Goal: Communication & Community: Answer question/provide support

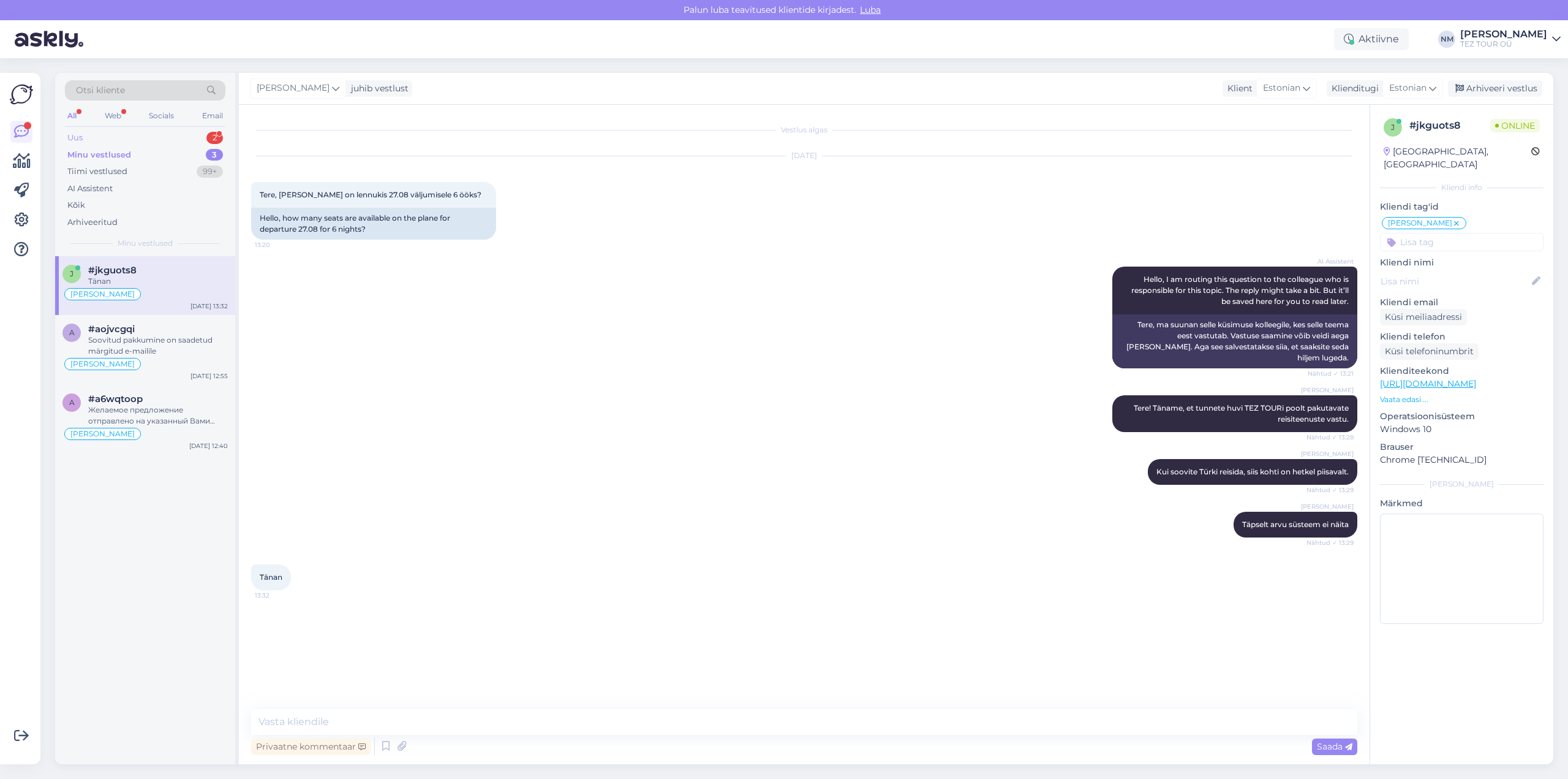
click at [213, 134] on div "2" at bounding box center [214, 138] width 17 height 12
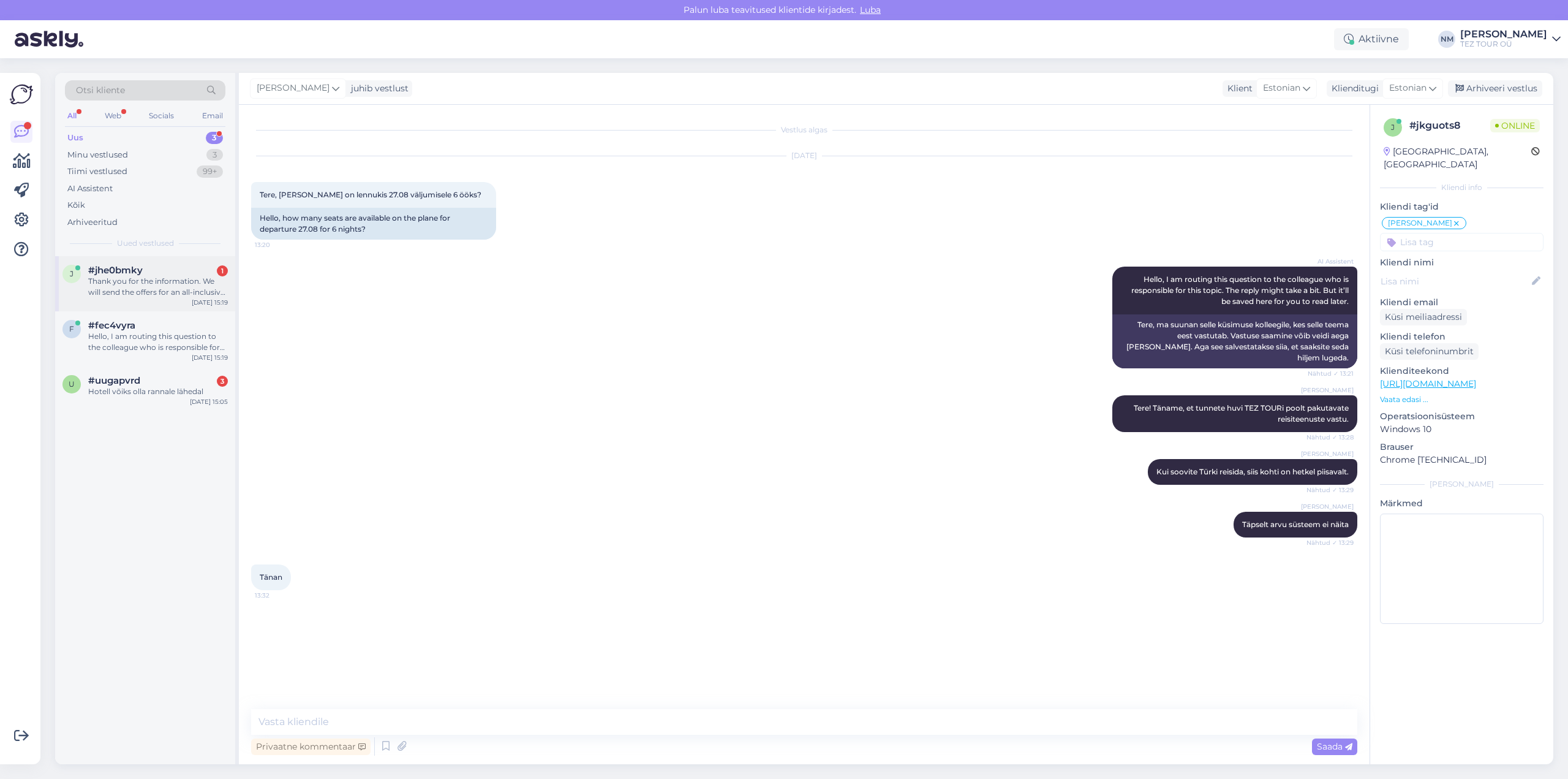
click at [151, 274] on div "#jhe0bmky 1" at bounding box center [159, 270] width 140 height 11
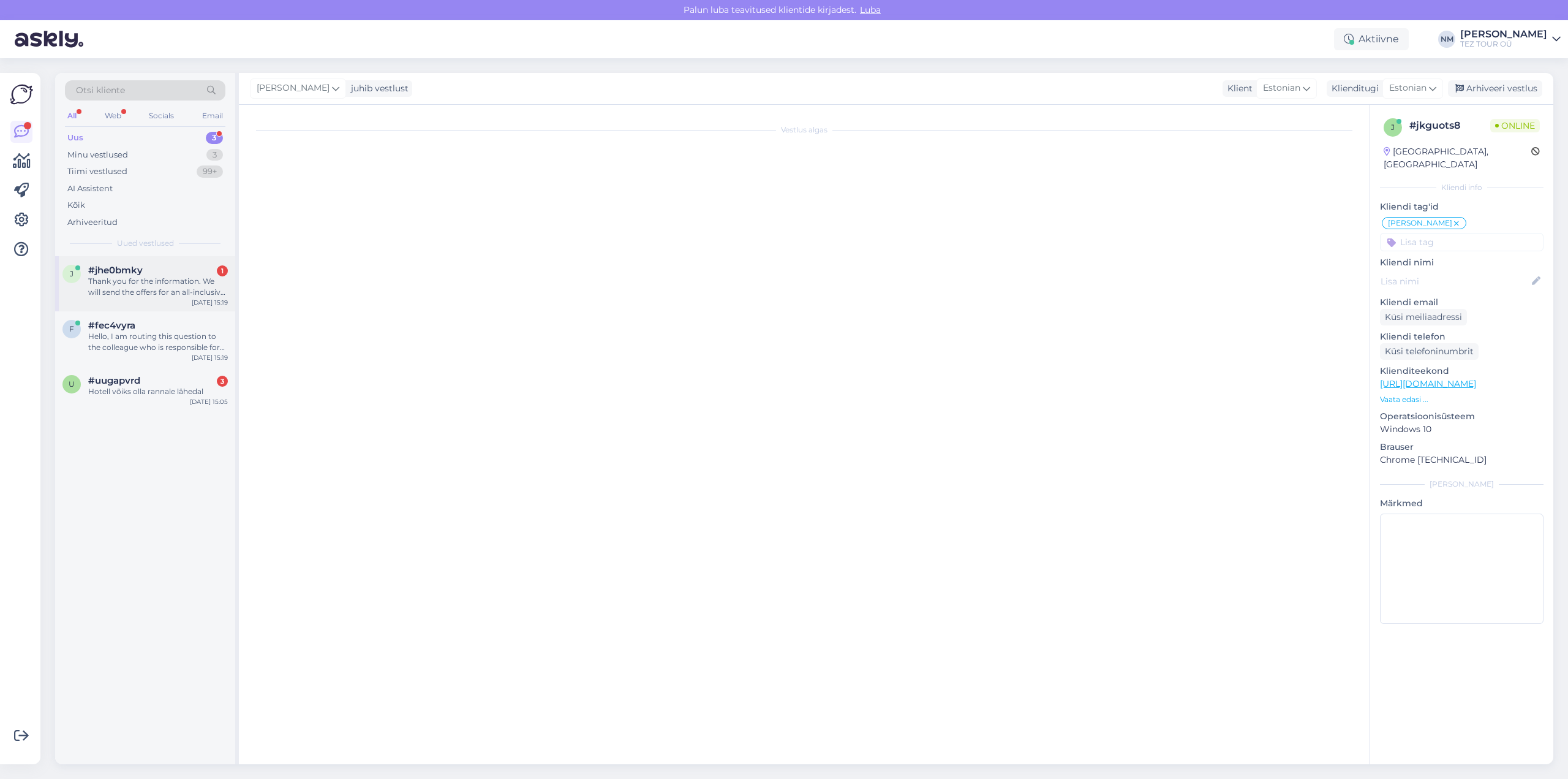
scroll to position [86, 0]
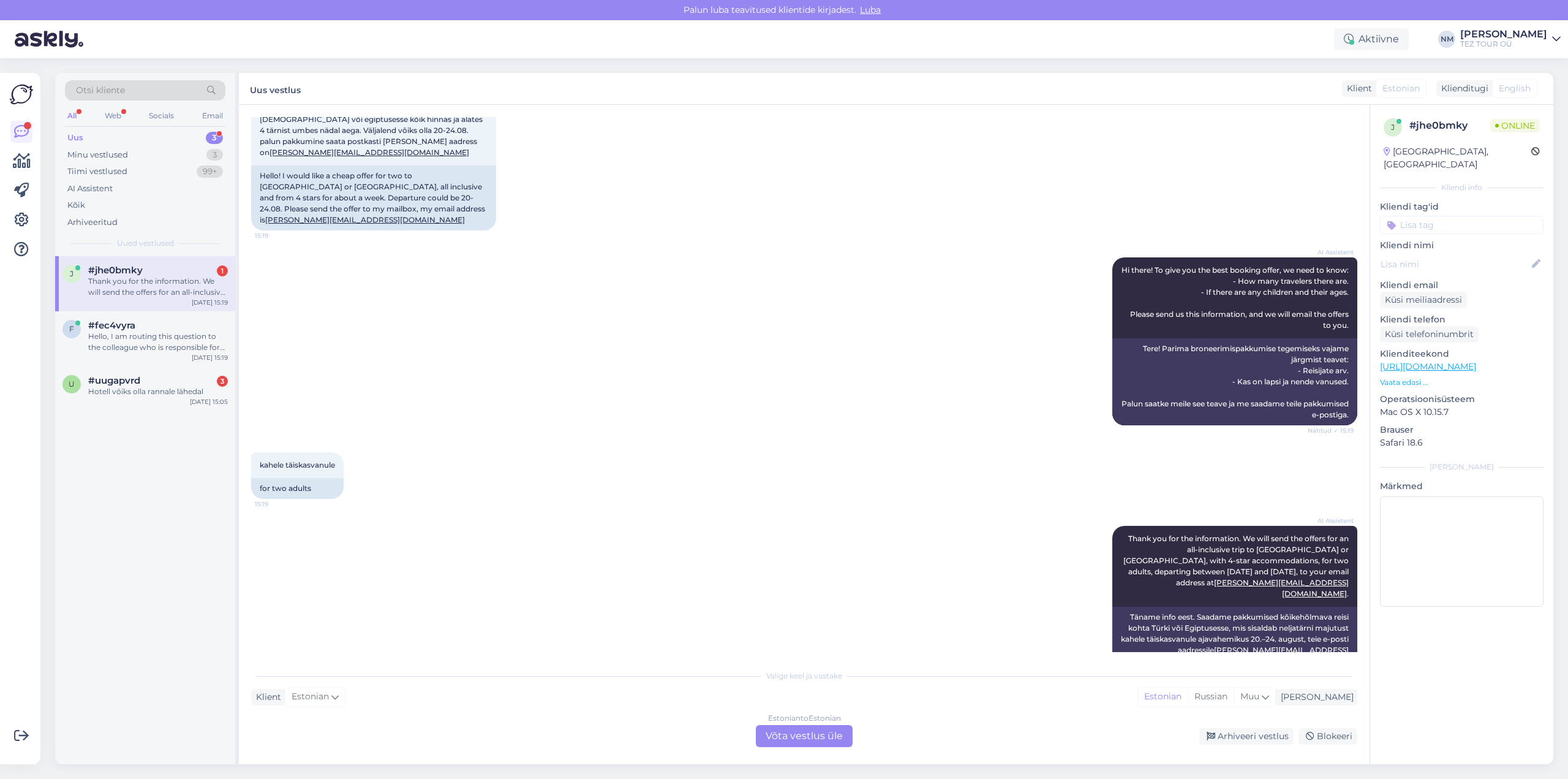
click at [813, 730] on div "Estonian to Estonian Võta vestlus üle" at bounding box center [803, 736] width 97 height 22
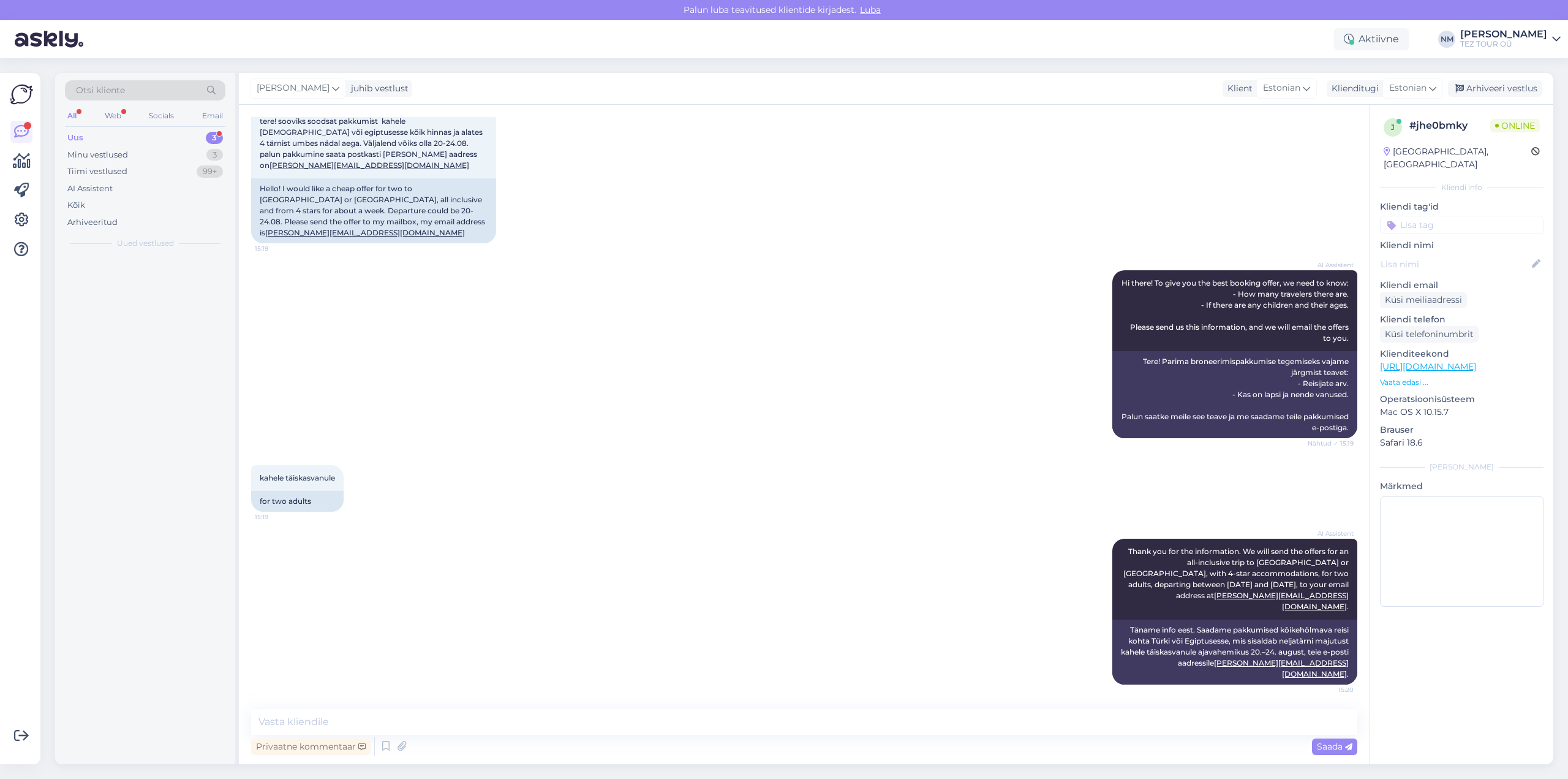
scroll to position [41, 0]
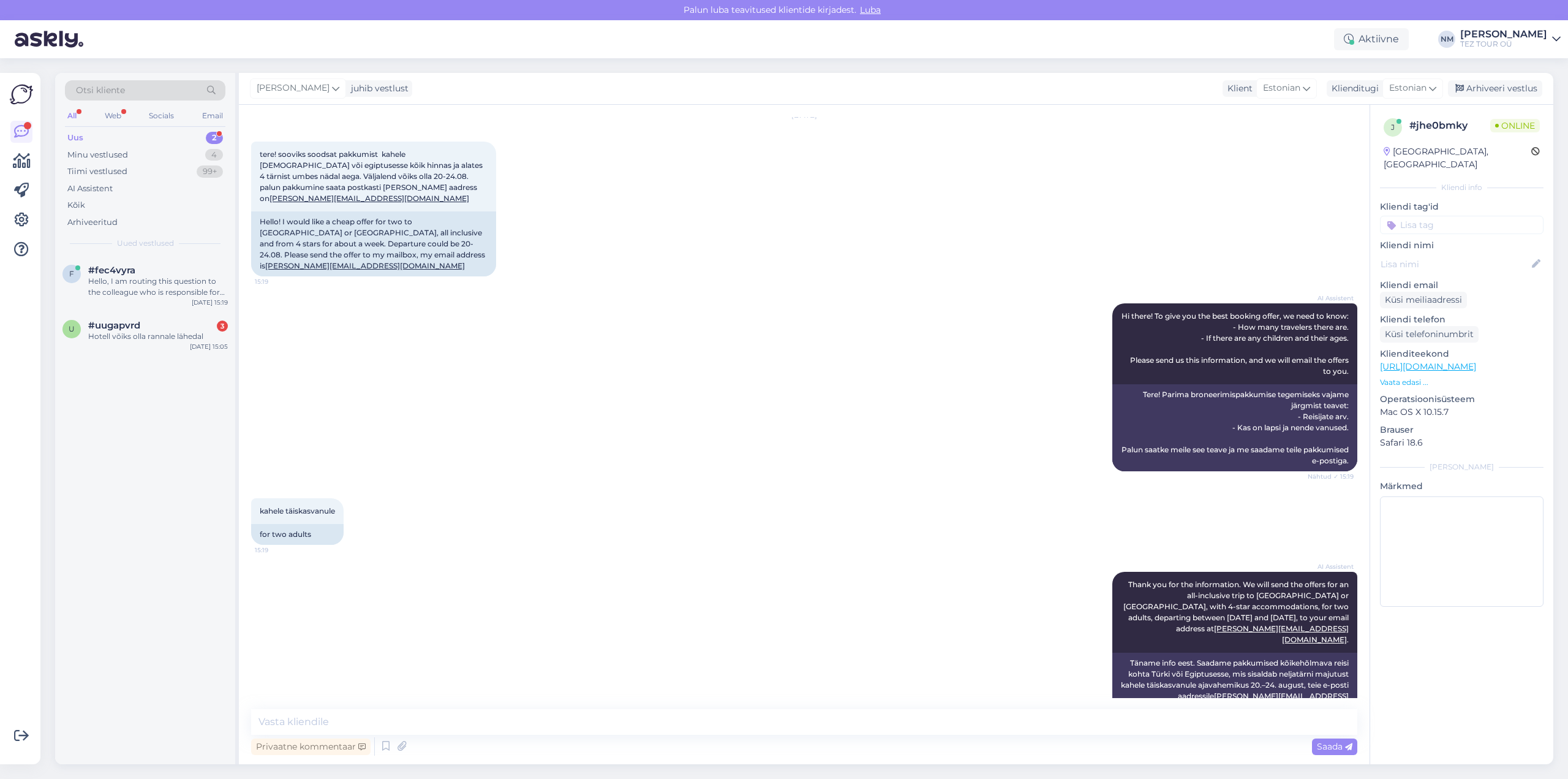
click at [1432, 215] on input at bounding box center [1462, 224] width 164 height 19
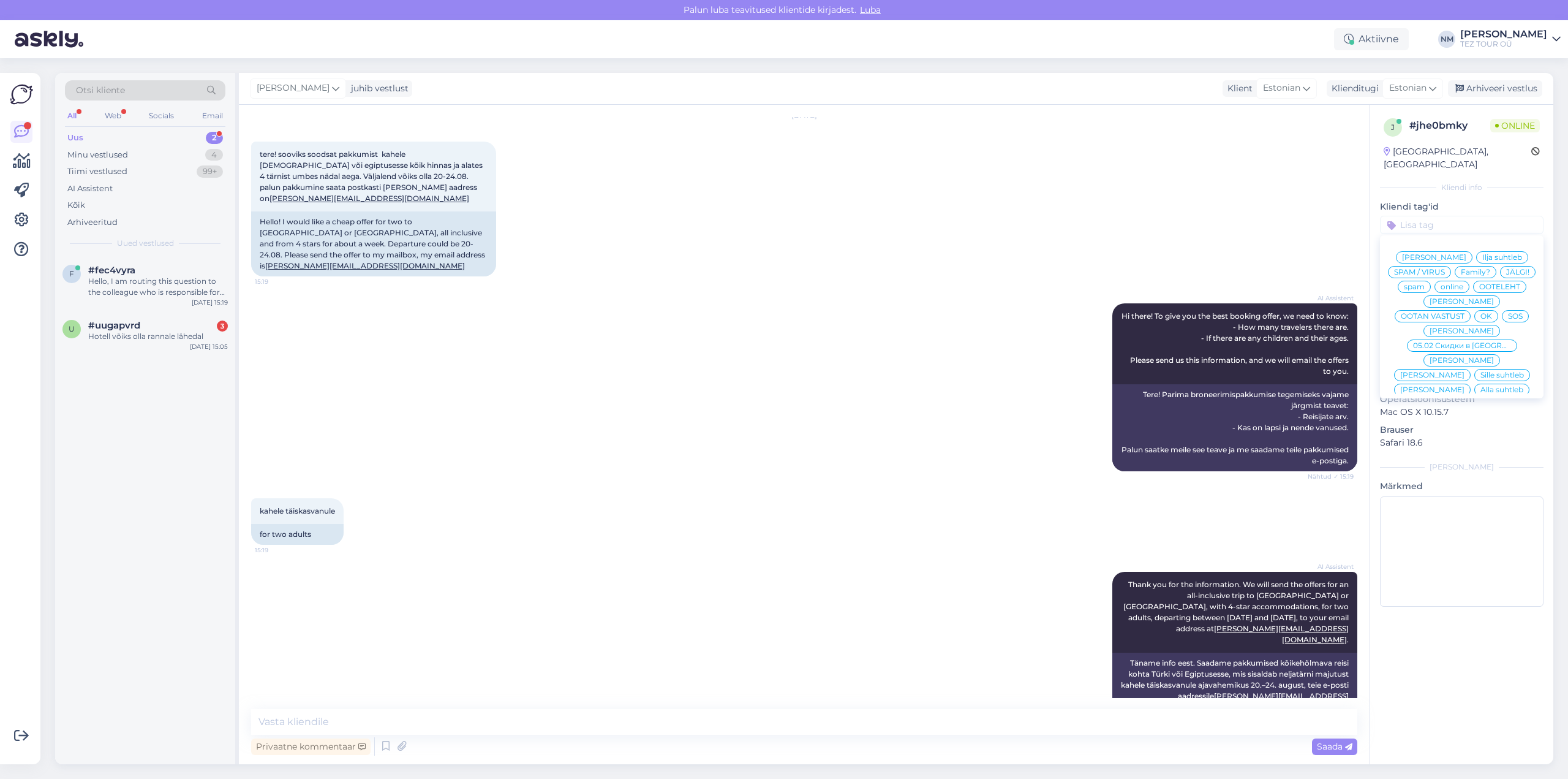
click at [1469, 413] on div "[PERSON_NAME]" at bounding box center [1462, 419] width 76 height 12
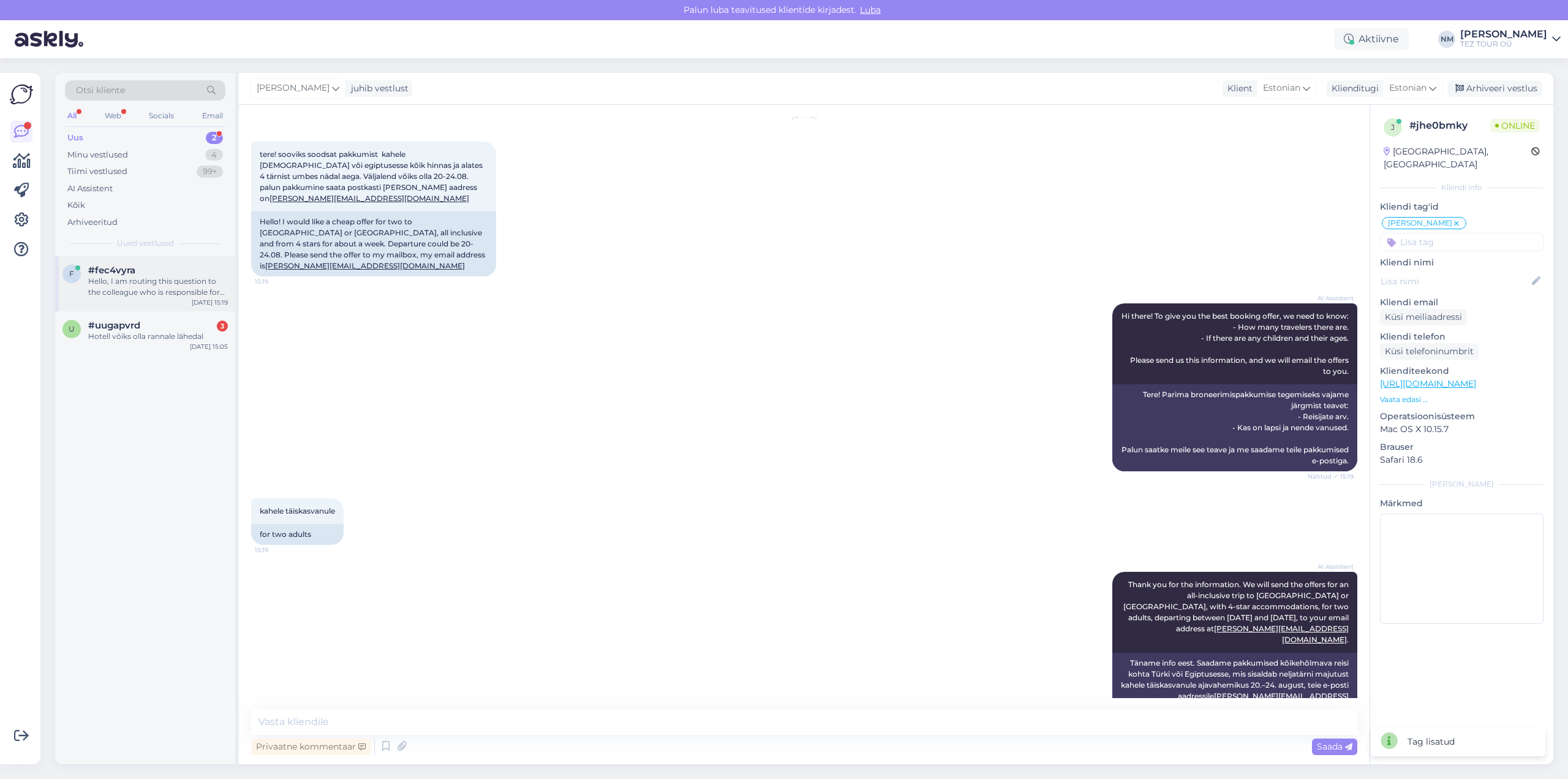
click at [177, 283] on div "Hello, I am routing this question to the colleague who is responsible for this …" at bounding box center [159, 286] width 140 height 22
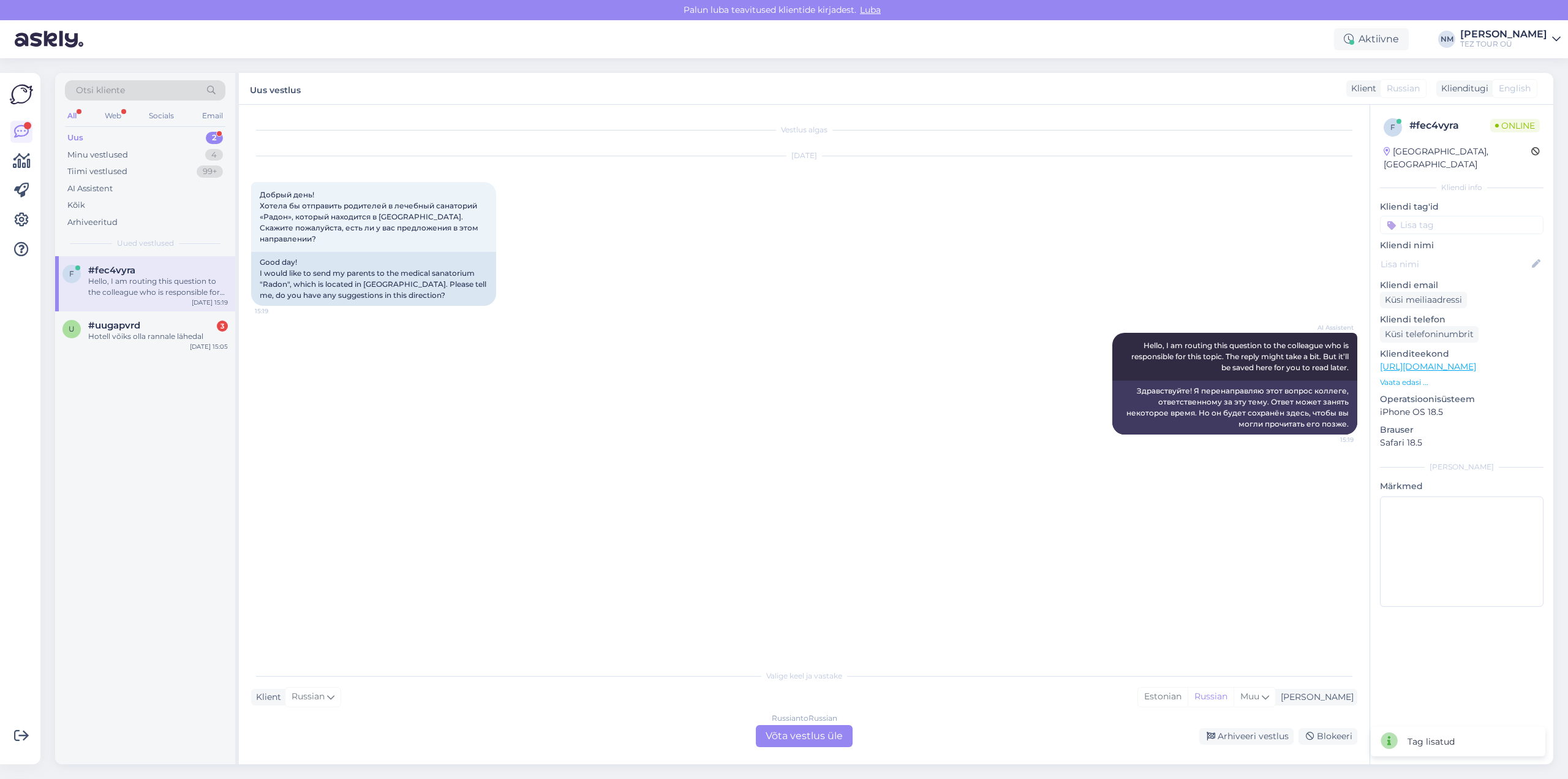
scroll to position [0, 0]
click at [1438, 215] on input at bounding box center [1462, 224] width 164 height 19
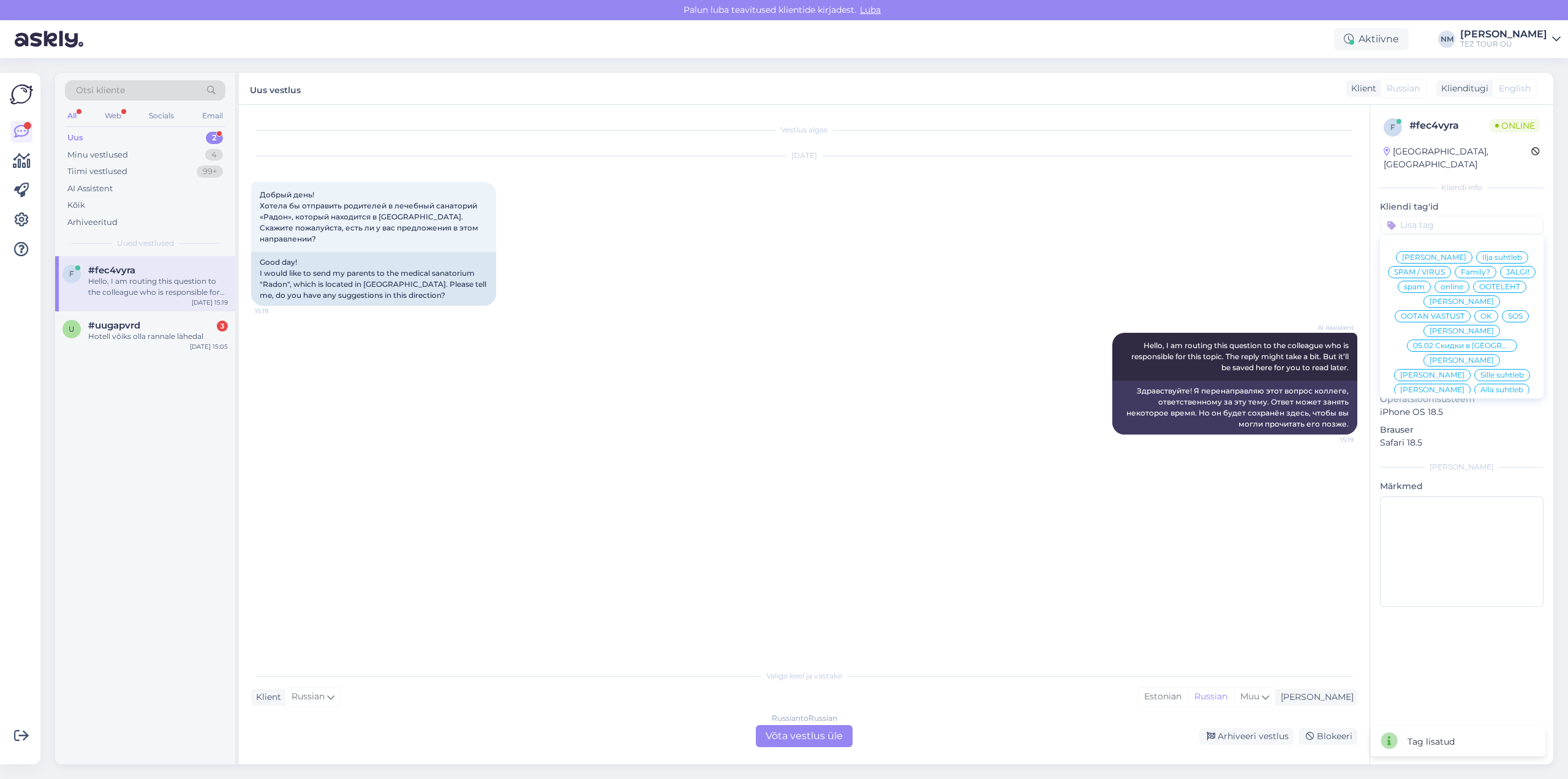
click at [1471, 416] on span "[PERSON_NAME]" at bounding box center [1462, 419] width 65 height 7
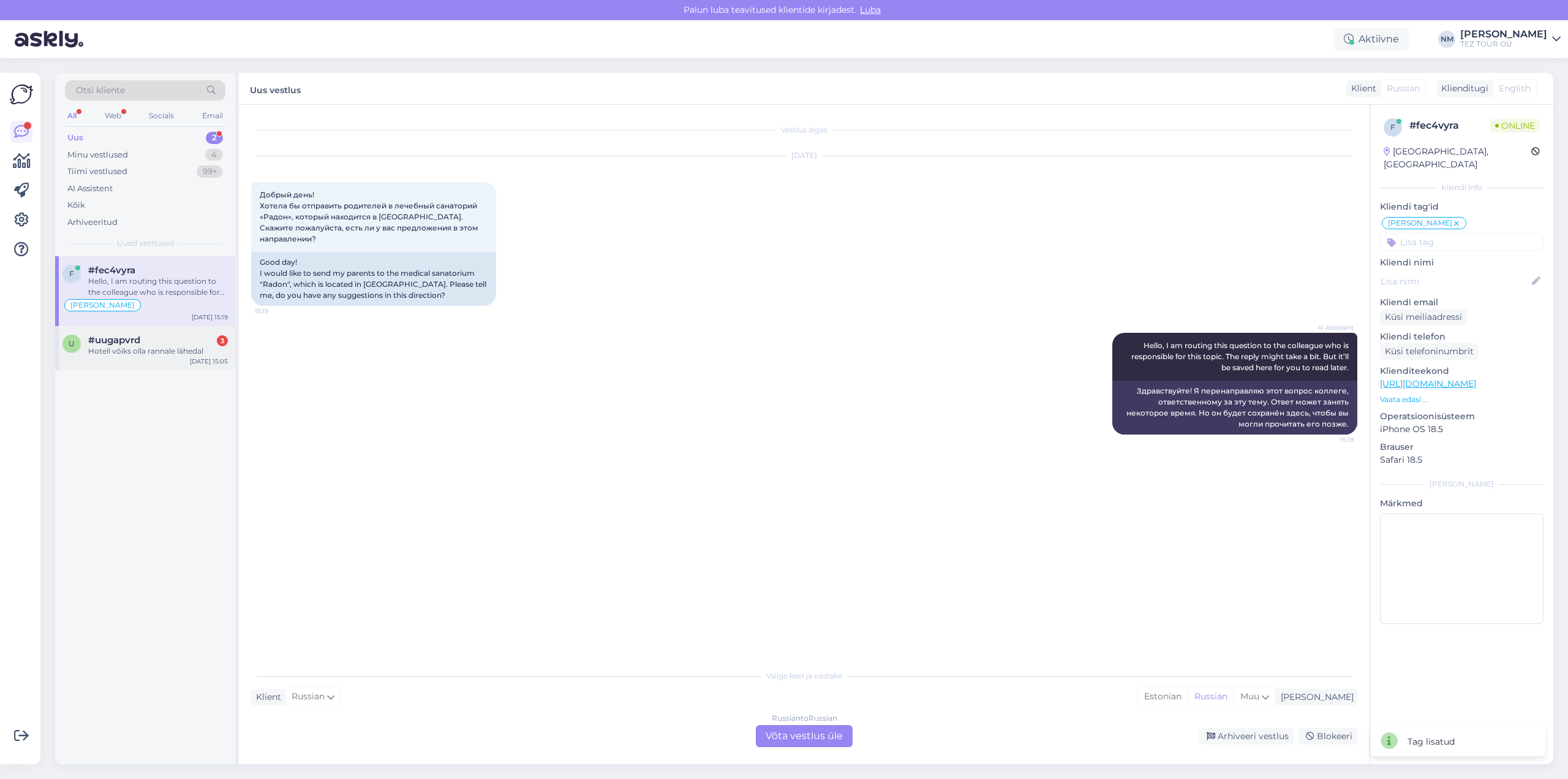
click at [125, 347] on div "Hotell võiks olla rannale lähedal" at bounding box center [159, 351] width 140 height 11
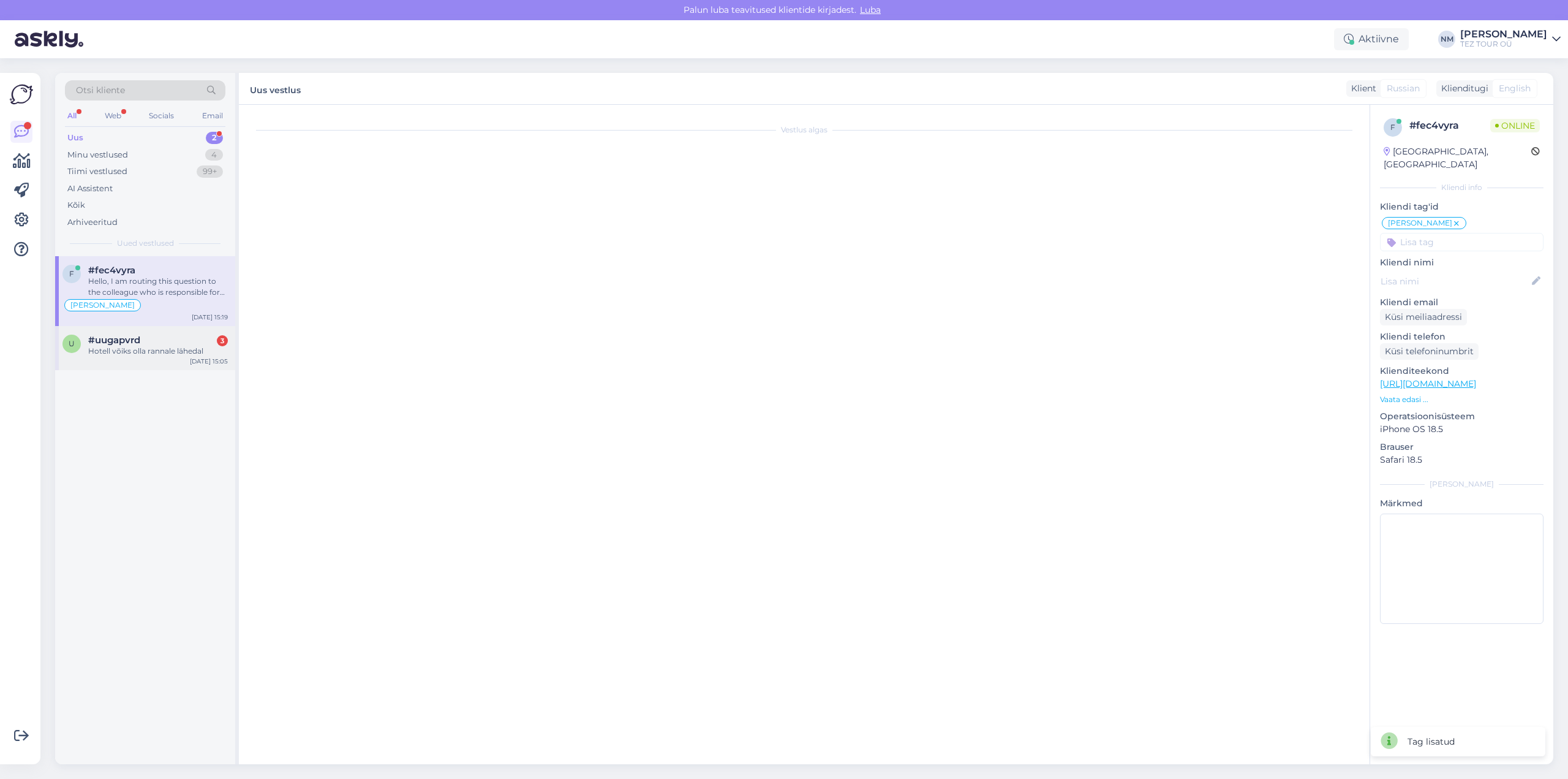
scroll to position [248, 0]
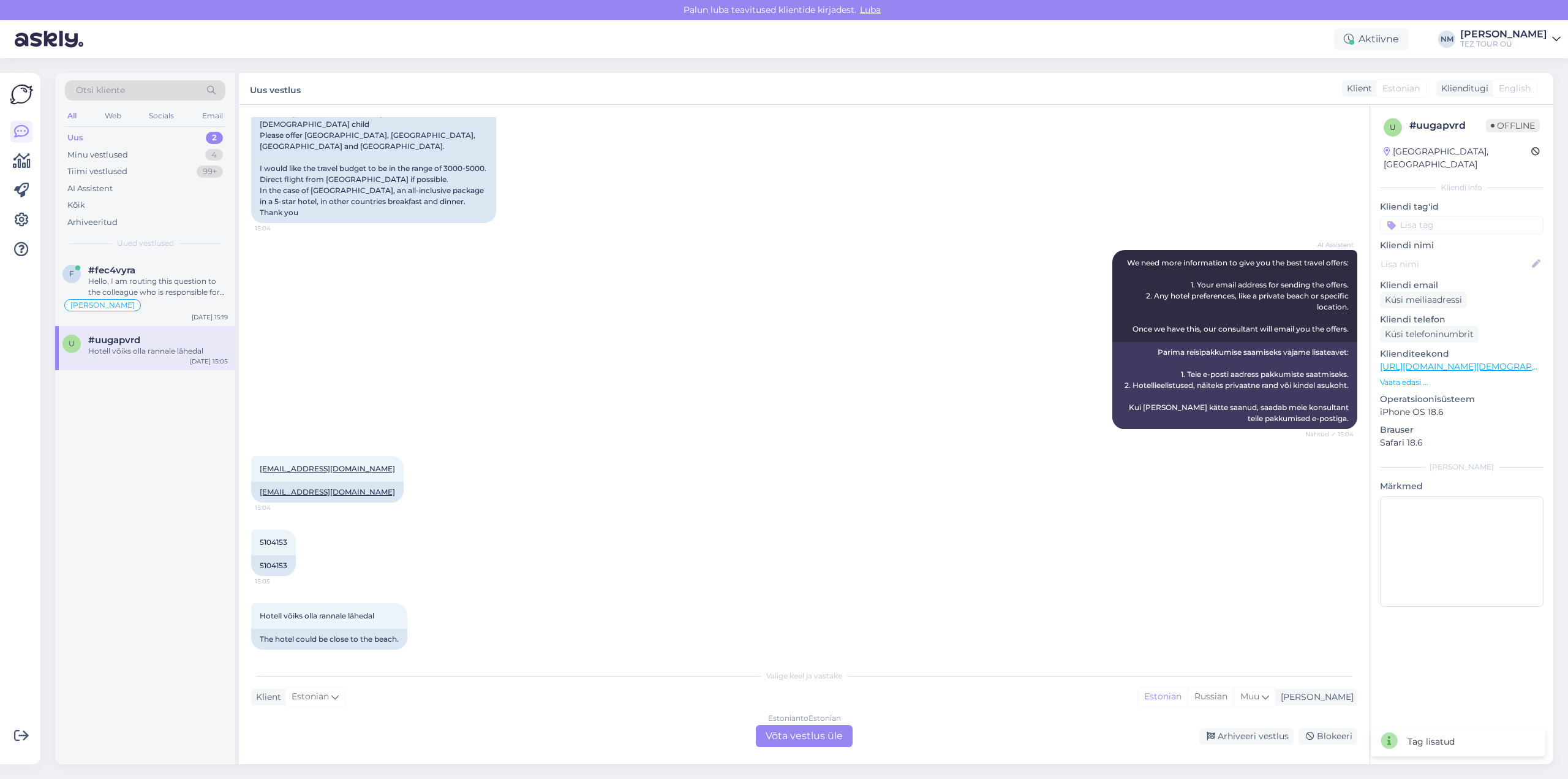
click at [1416, 215] on input at bounding box center [1462, 224] width 164 height 19
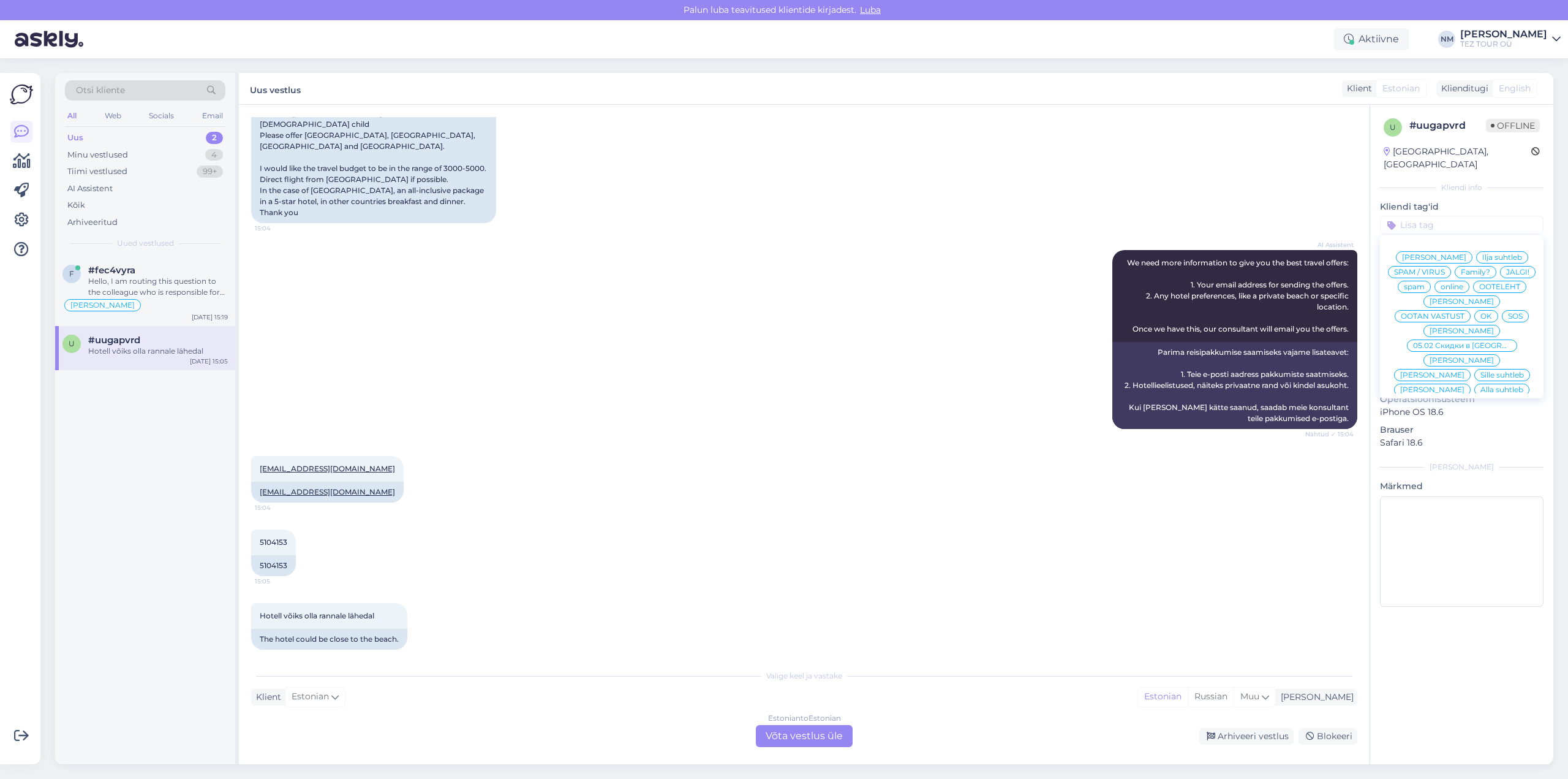
drag, startPoint x: 1460, startPoint y: 335, endPoint x: 1409, endPoint y: 333, distance: 51.0
click at [1460, 416] on span "[PERSON_NAME]" at bounding box center [1462, 419] width 65 height 7
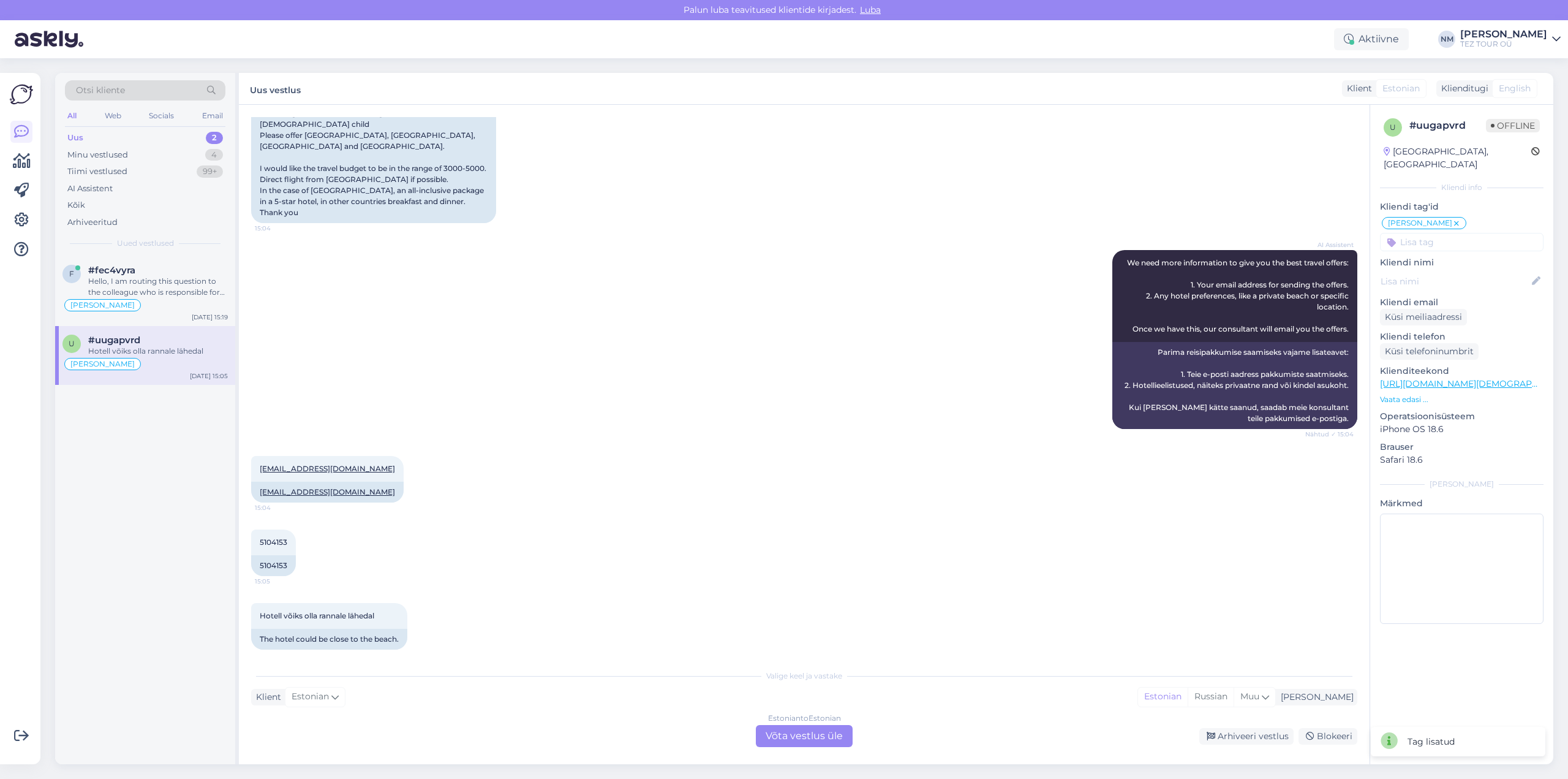
click at [215, 135] on div "2" at bounding box center [213, 138] width 17 height 12
click at [799, 734] on div "Estonian to Estonian Võta vestlus üle" at bounding box center [803, 736] width 97 height 22
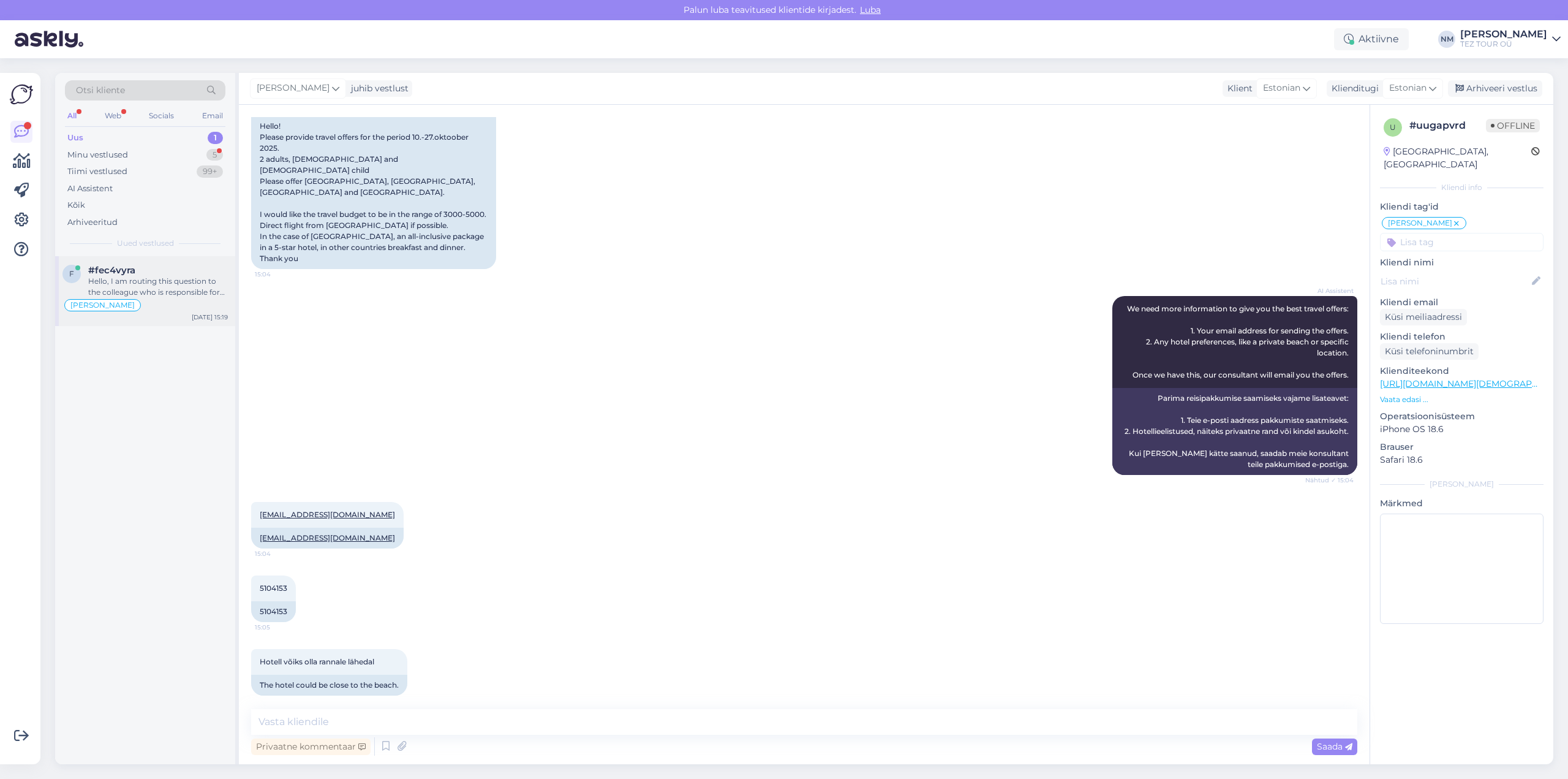
click at [162, 282] on div "Hello, I am routing this question to the colleague who is responsible for this …" at bounding box center [159, 286] width 140 height 22
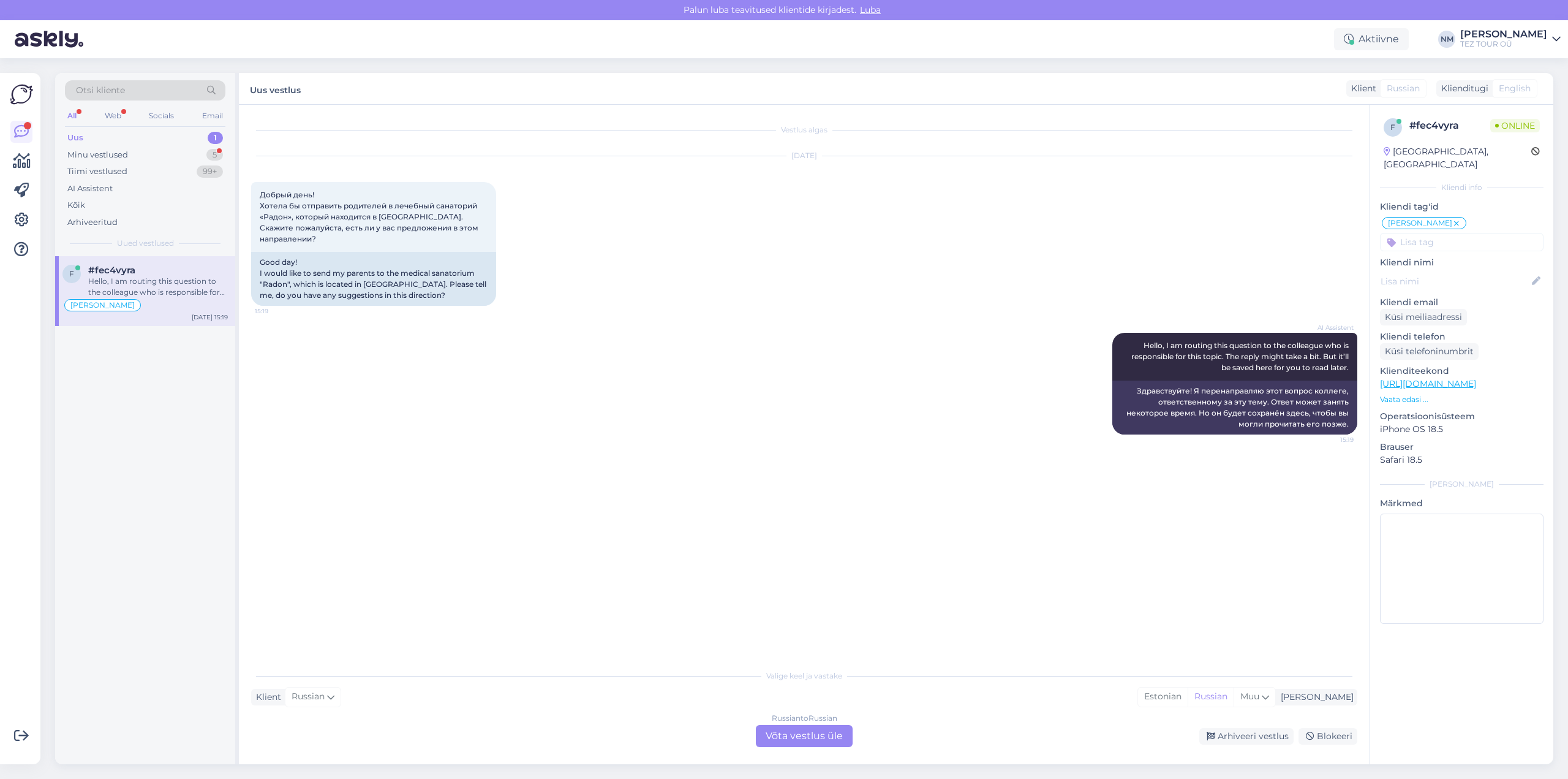
click at [794, 736] on div "Russian to Russian Võta vestlus üle" at bounding box center [803, 736] width 97 height 22
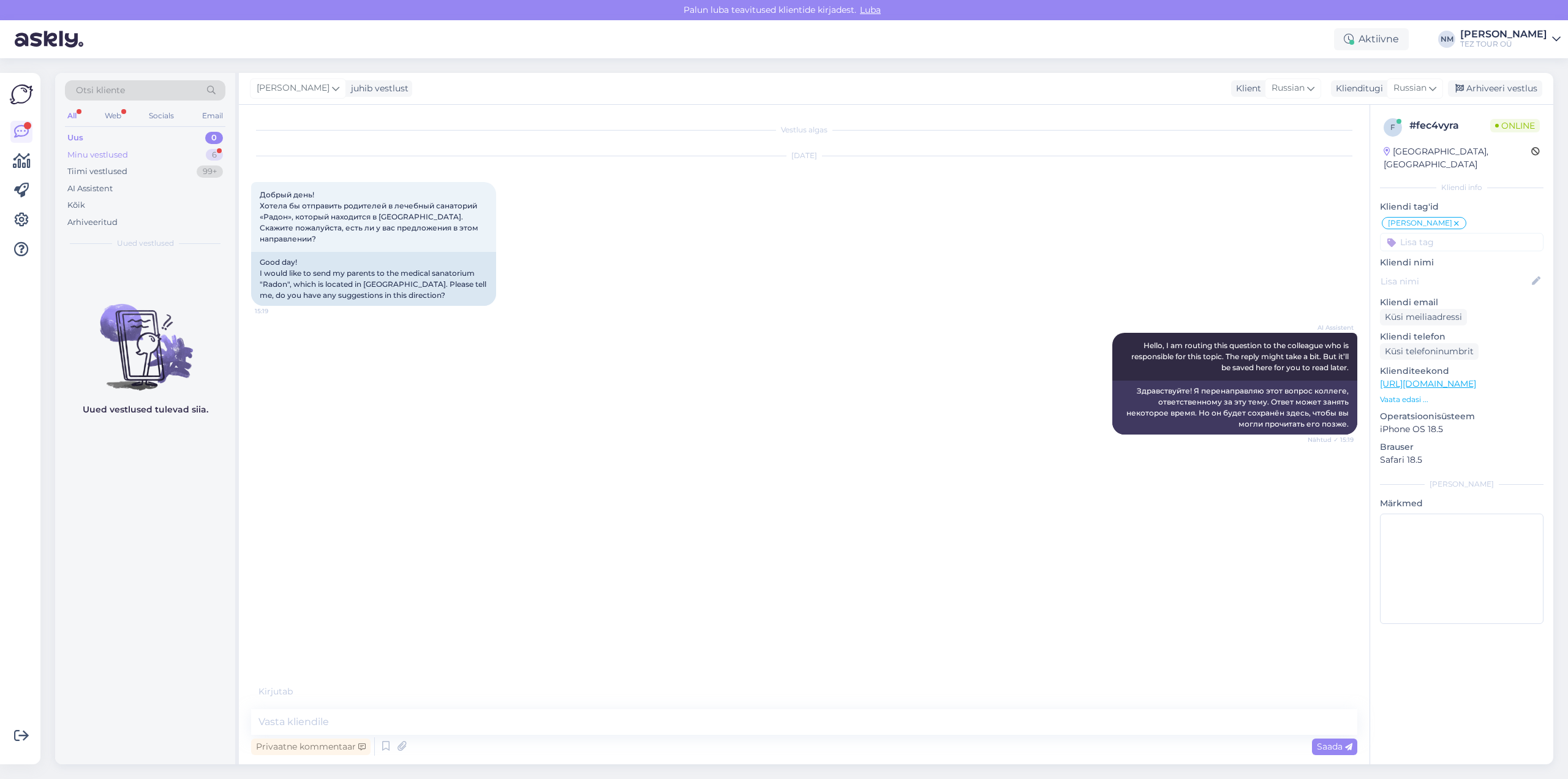
click at [213, 155] on div "6" at bounding box center [213, 155] width 17 height 12
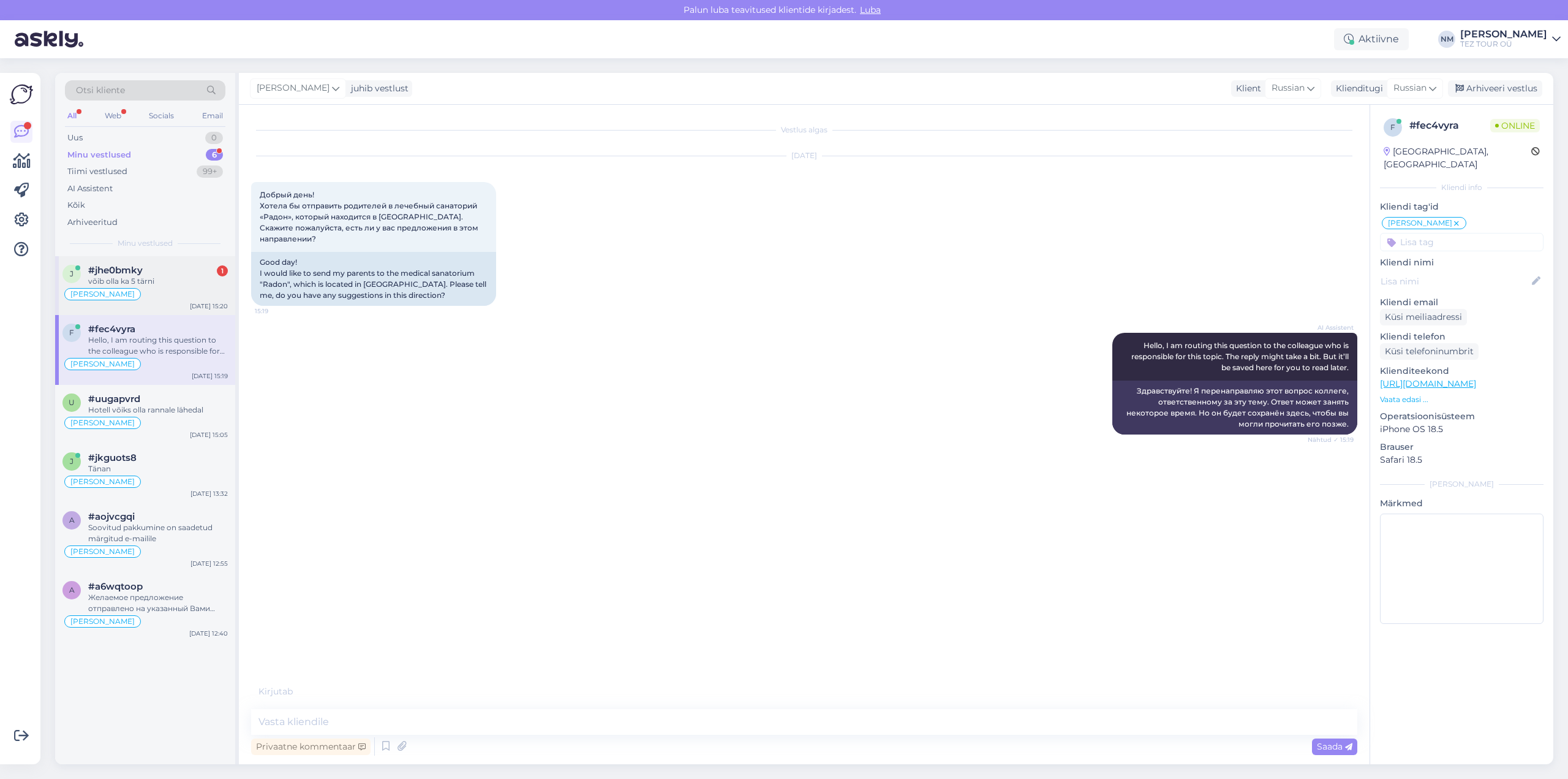
click at [148, 273] on div "#jhe0bmky 1" at bounding box center [159, 270] width 140 height 11
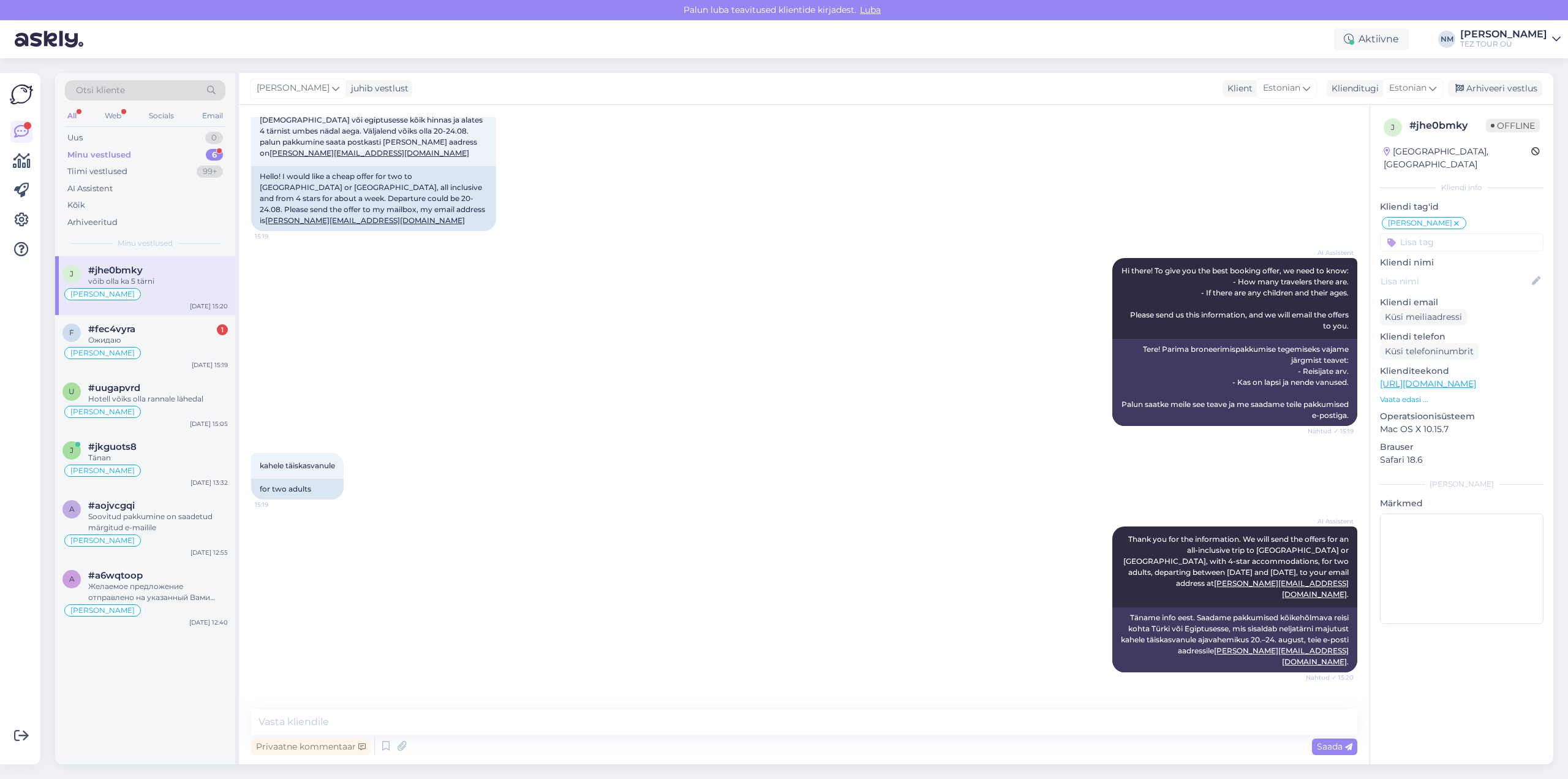
scroll to position [93, 0]
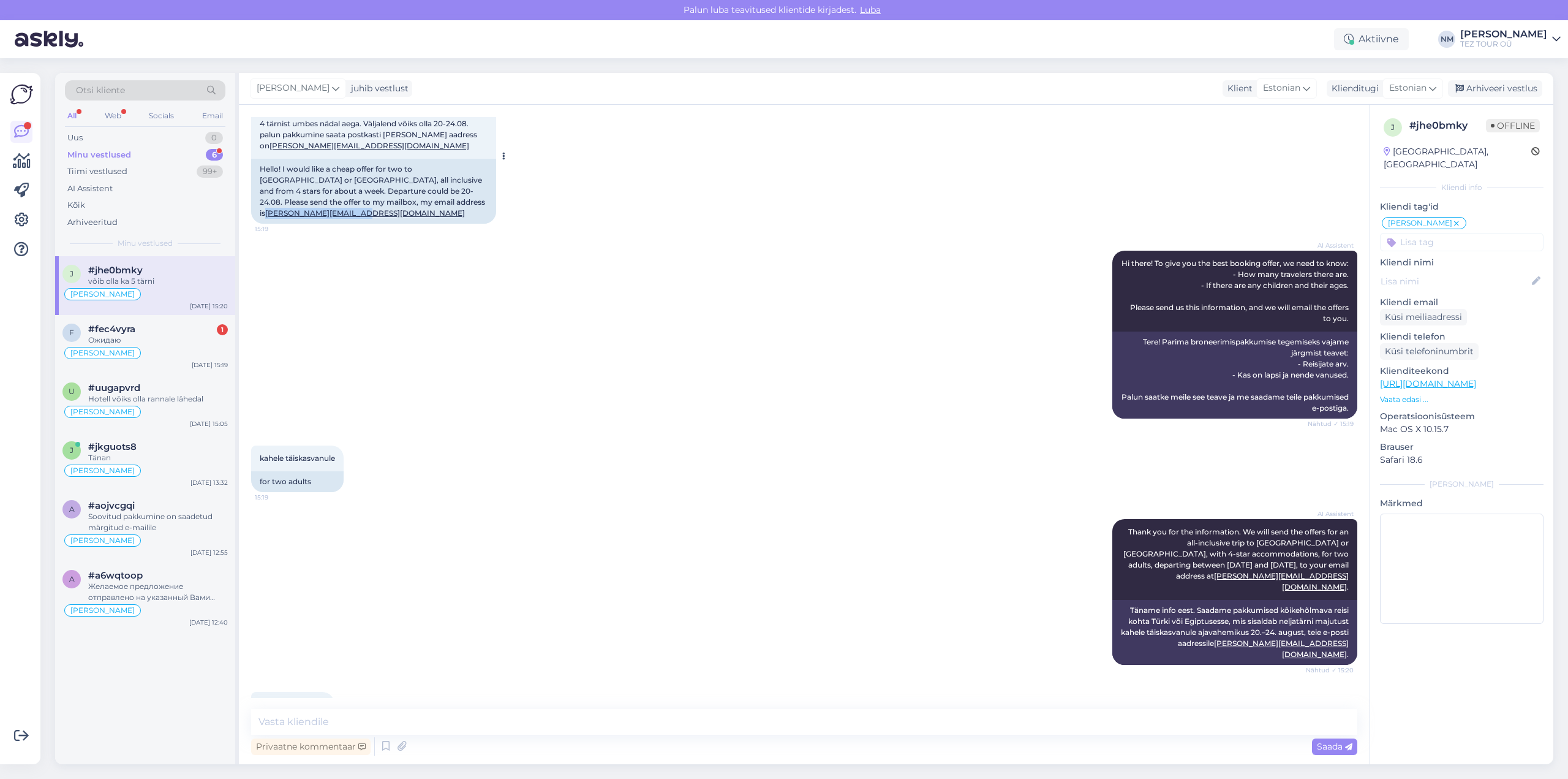
drag, startPoint x: 398, startPoint y: 190, endPoint x: 299, endPoint y: 194, distance: 99.1
click at [299, 194] on div "Hello! I would like a cheap offer for two to [GEOGRAPHIC_DATA] or [GEOGRAPHIC_D…" at bounding box center [373, 191] width 245 height 65
copy link "[PERSON_NAME][EMAIL_ADDRESS][DOMAIN_NAME]"
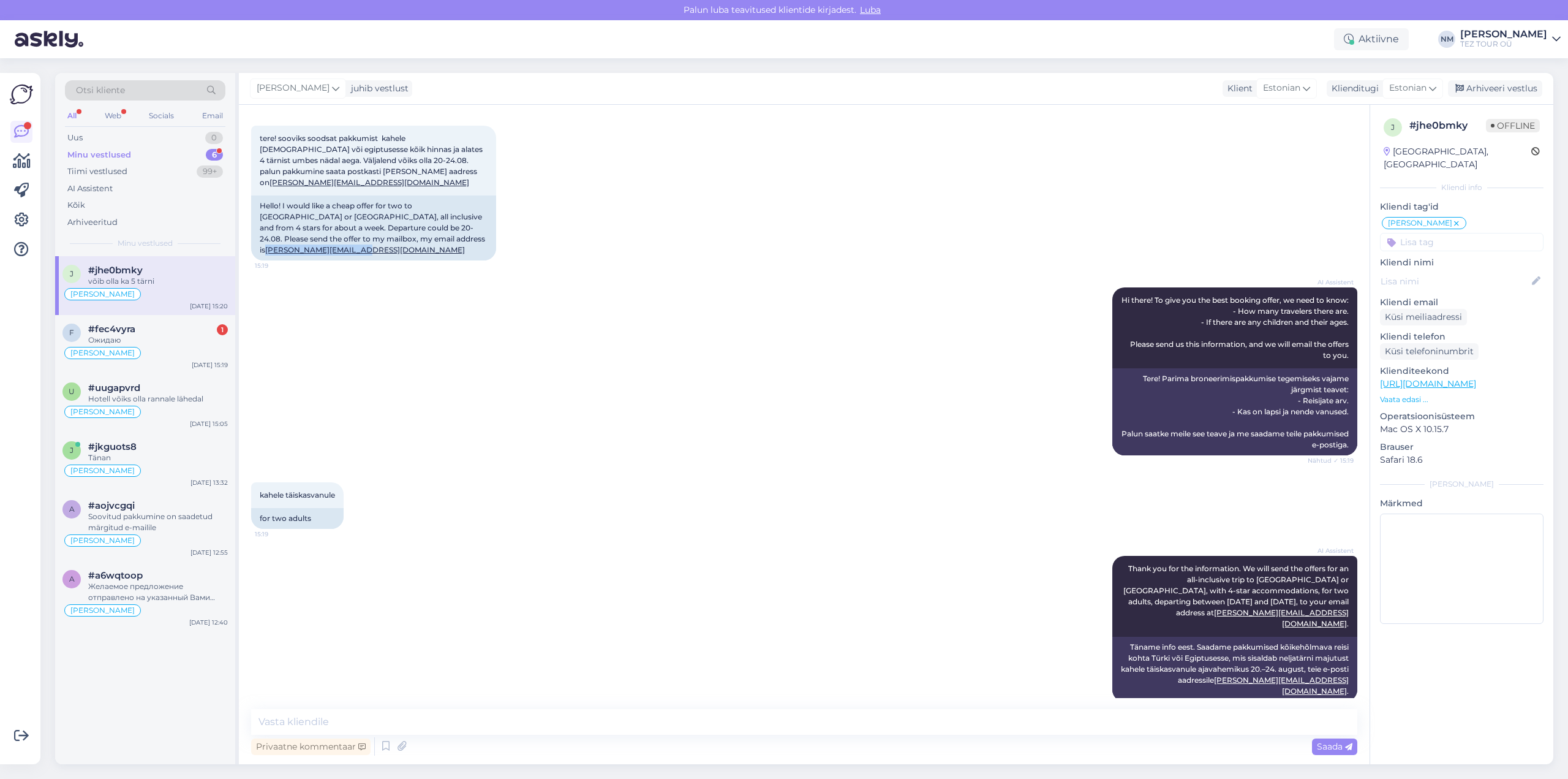
scroll to position [0, 0]
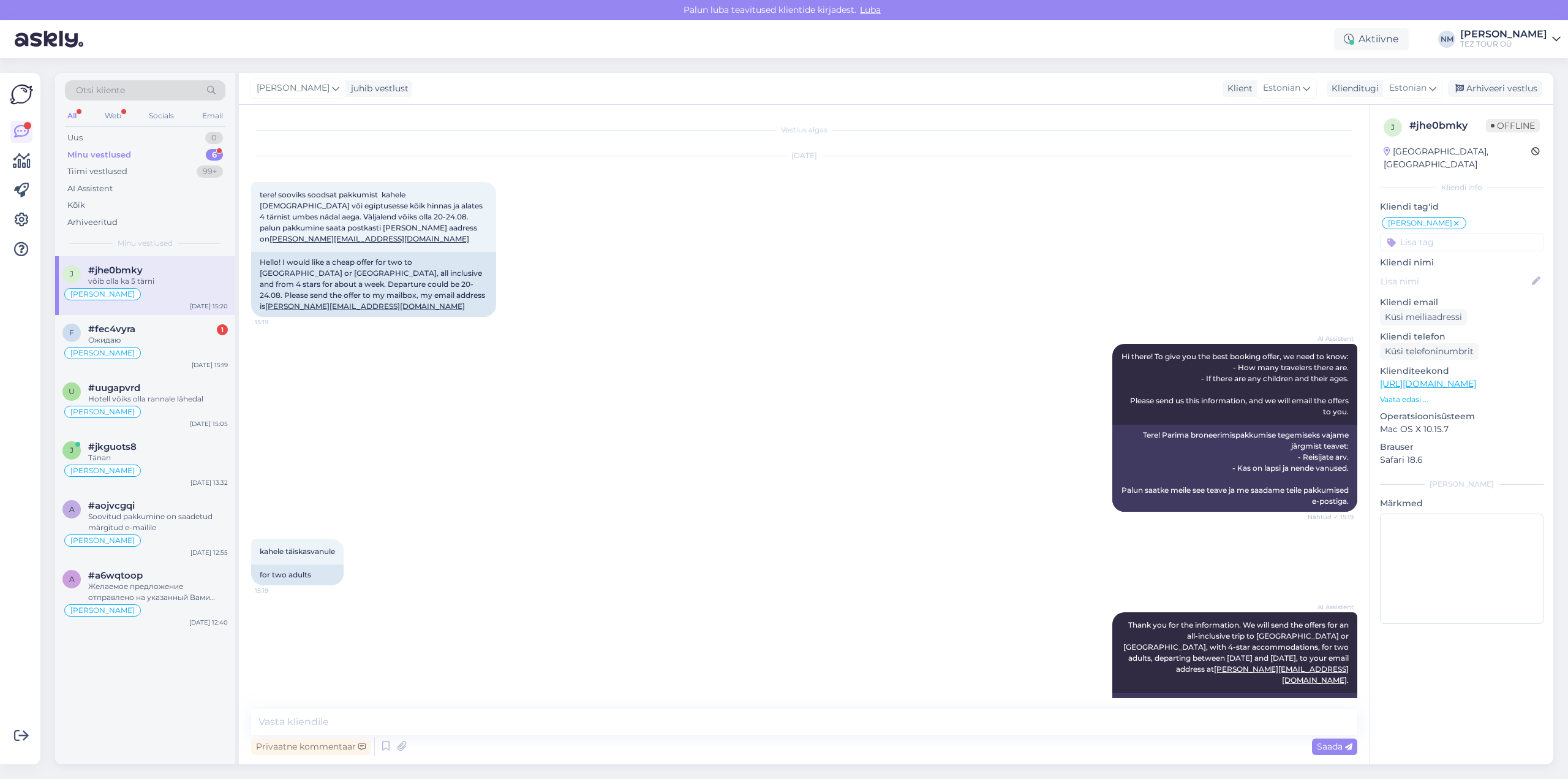
click at [821, 387] on div "AI Assistent Hi there! To give you the best booking offer, we need to know: - H…" at bounding box center [803, 428] width 1106 height 195
click at [316, 722] on textarea at bounding box center [803, 721] width 1106 height 26
type textarea "Tere! Täname Teid pöördumise eest. Vastus on saadetud märgitud e-mailile"
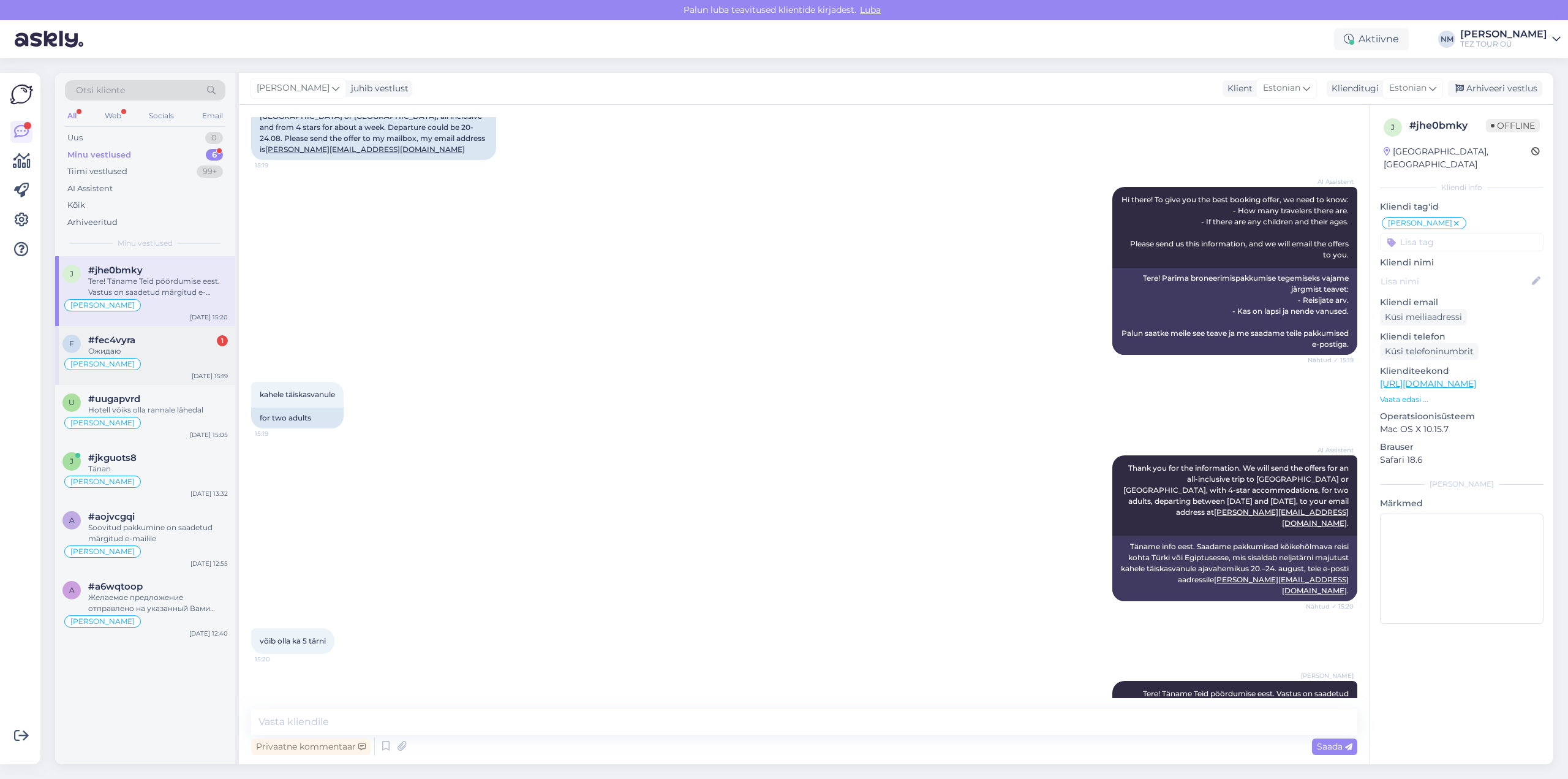
click at [158, 340] on div "#fec4vyra 1" at bounding box center [159, 340] width 140 height 11
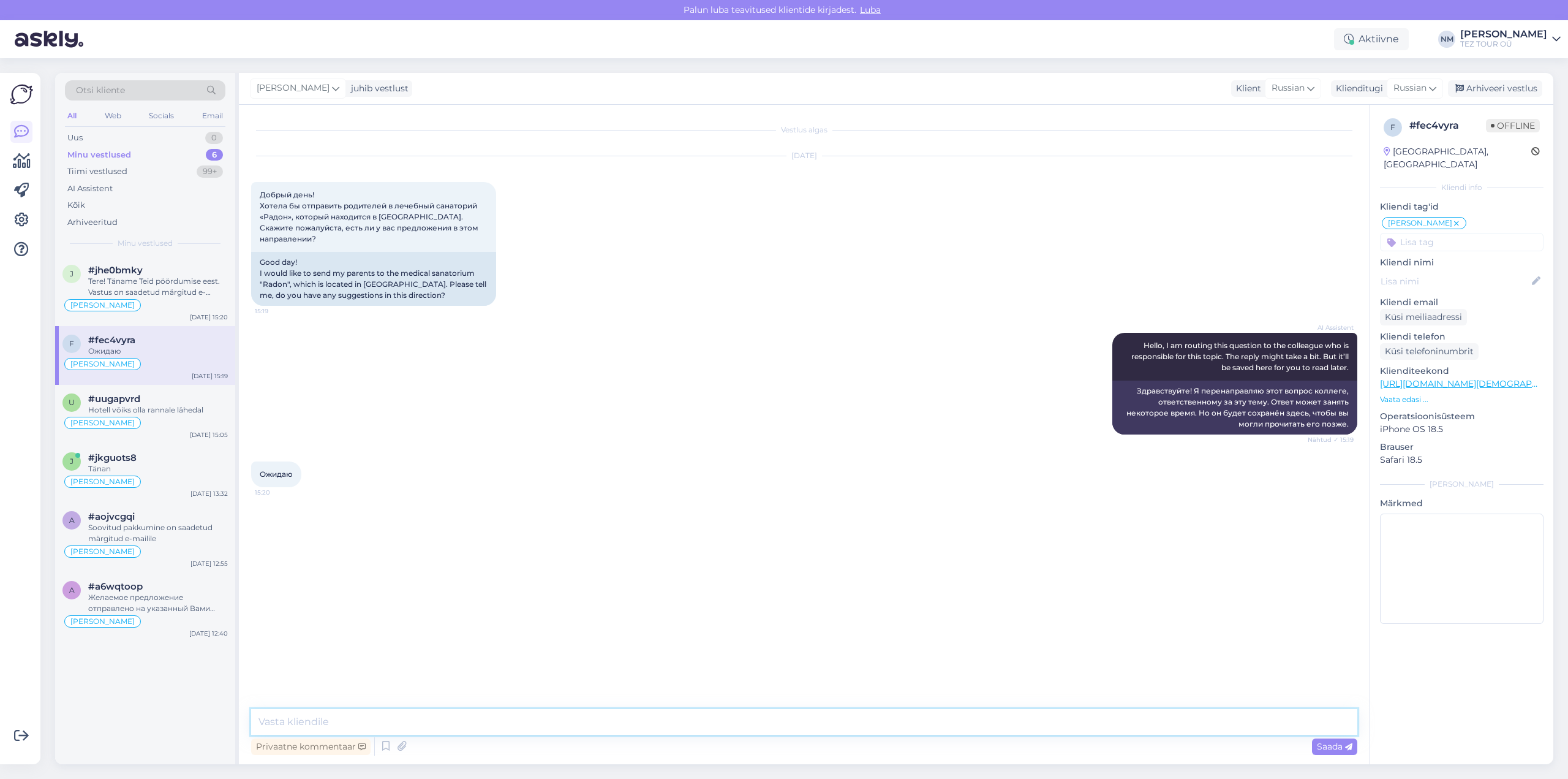
click at [277, 718] on textarea at bounding box center [803, 721] width 1106 height 26
type textarea "Добрый день! Благодарим Вас за запрос."
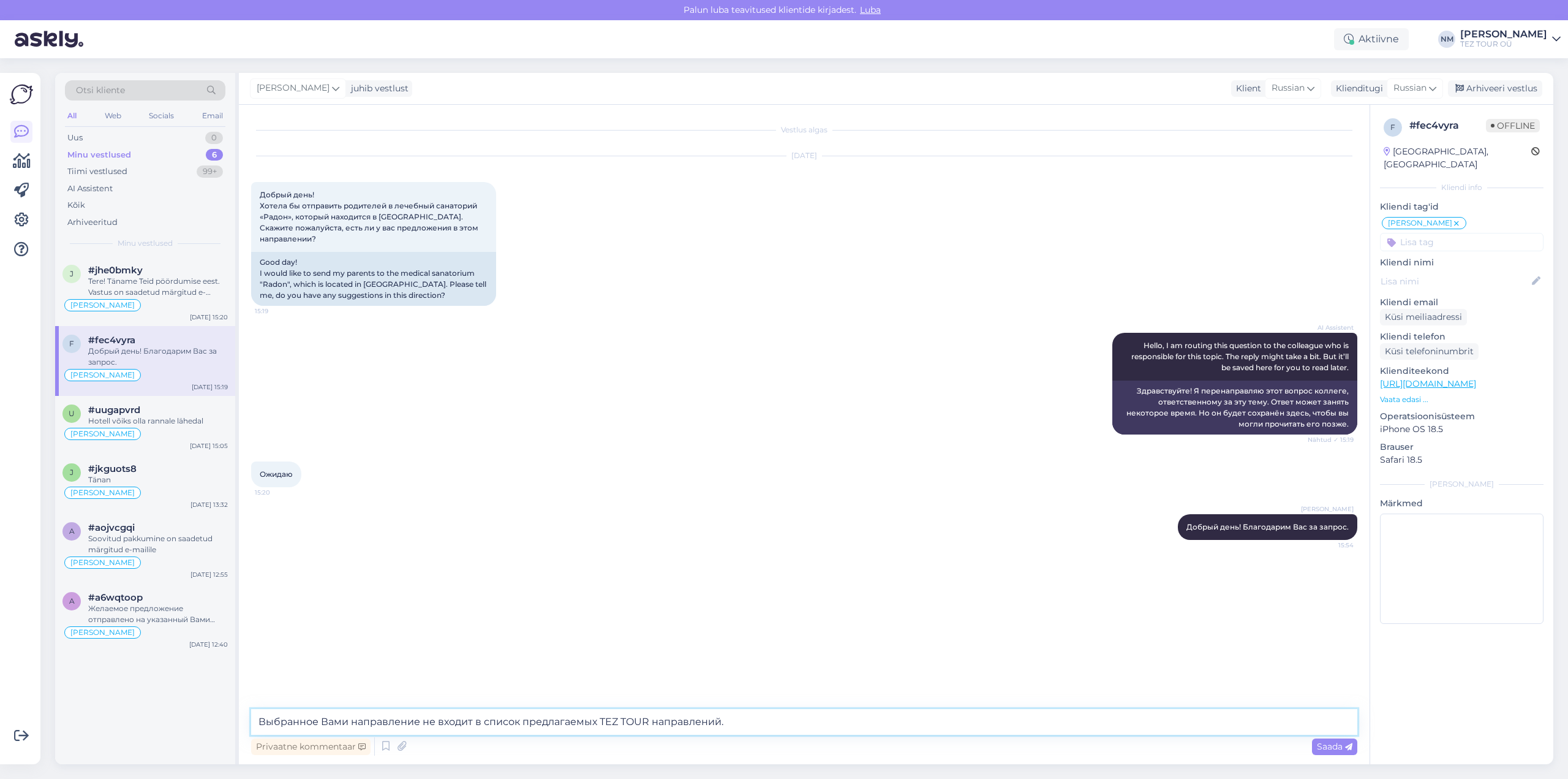
drag, startPoint x: 419, startPoint y: 718, endPoint x: 426, endPoint y: 724, distance: 9.2
click at [419, 717] on textarea "Выбранное Вами направление не входит в список предлагаемых TEZ TOUR направлений." at bounding box center [803, 721] width 1106 height 26
type textarea "Выбранное Вами направление, к сожалению, не входит в список предлагаемых TEZ TO…"
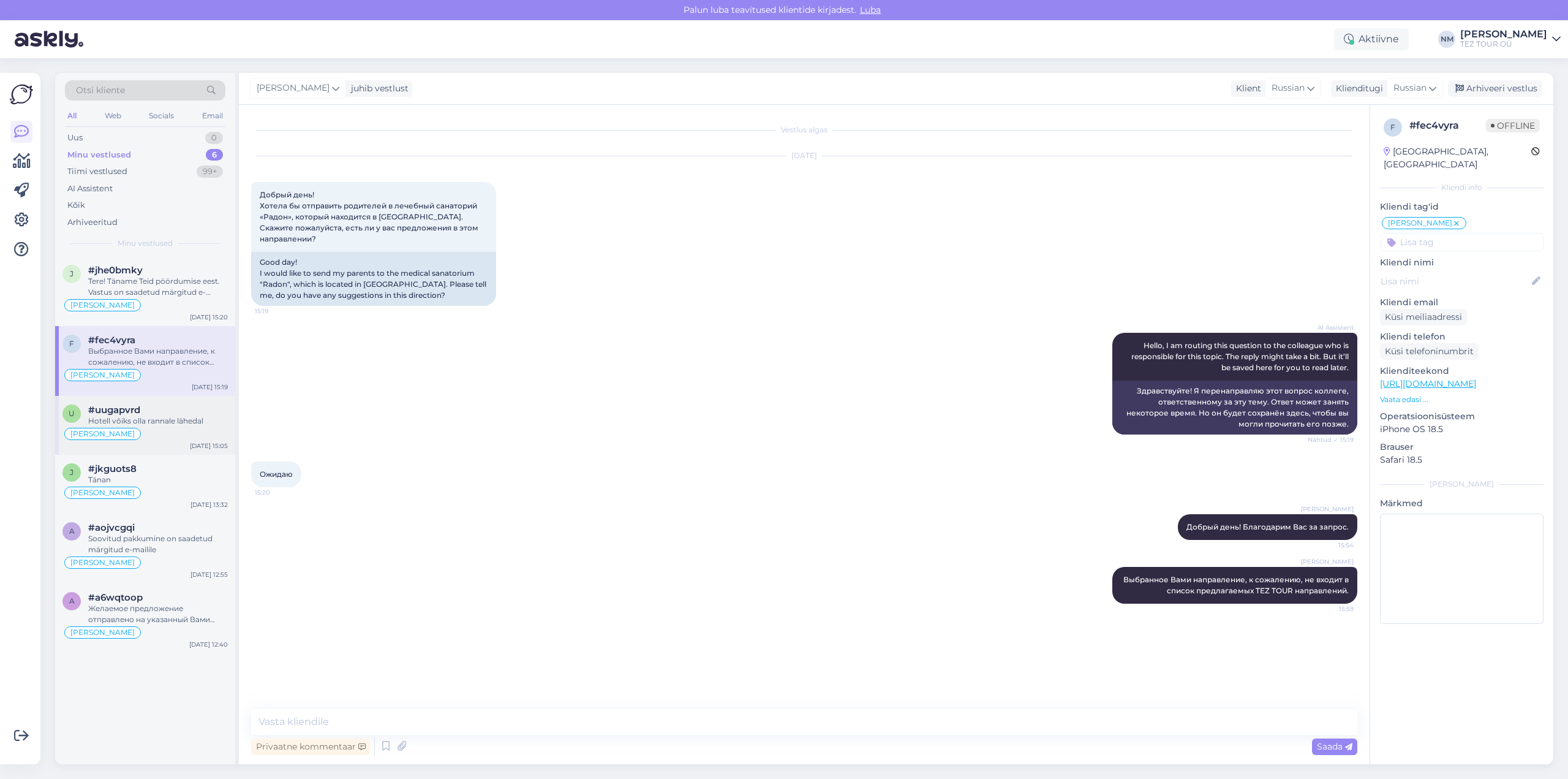
click at [180, 419] on div "Hotell võiks olla rannale lähedal" at bounding box center [159, 421] width 140 height 11
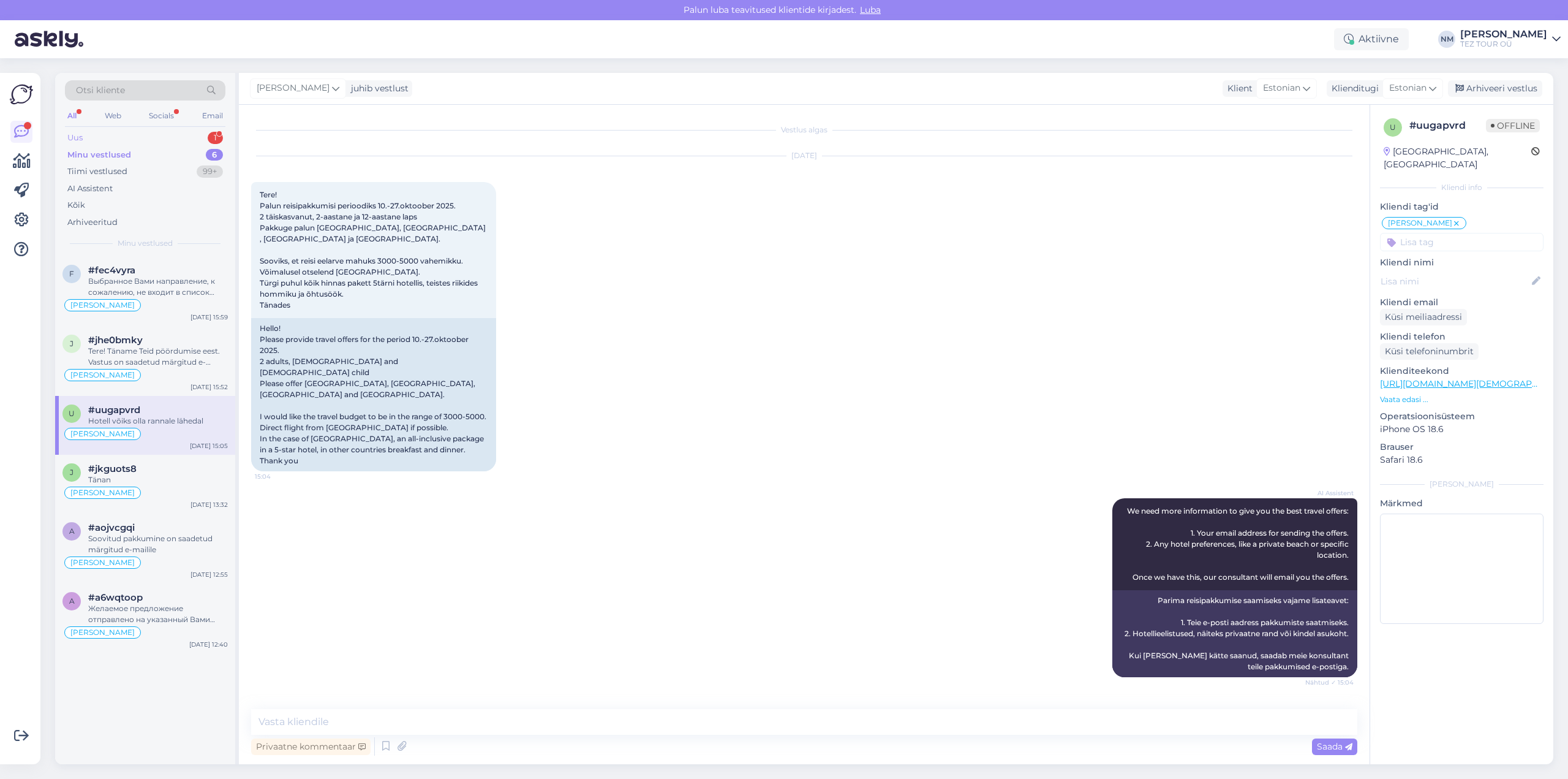
click at [215, 137] on div "1" at bounding box center [214, 138] width 15 height 12
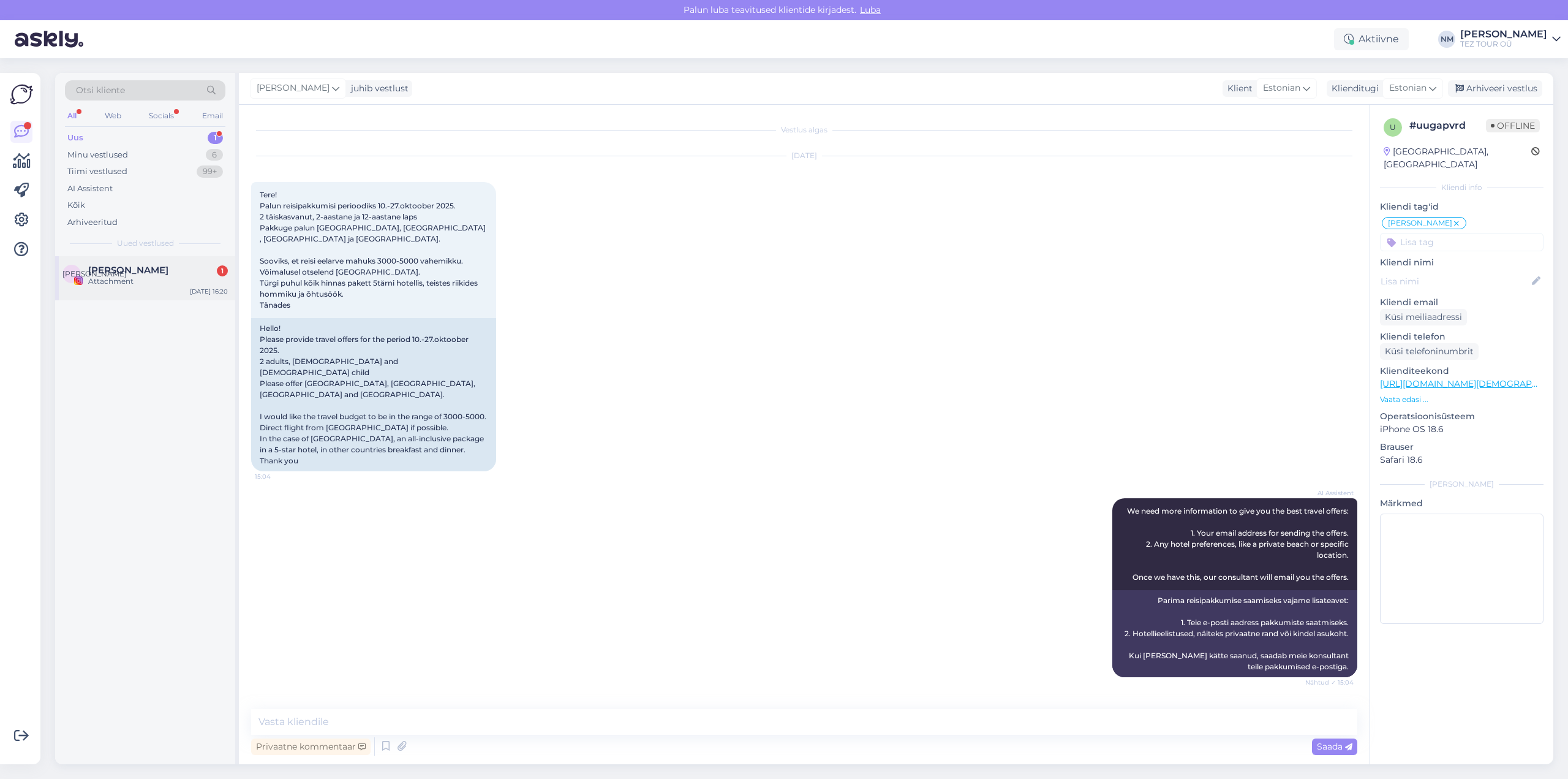
click at [159, 271] on span "[PERSON_NAME]" at bounding box center [128, 270] width 81 height 11
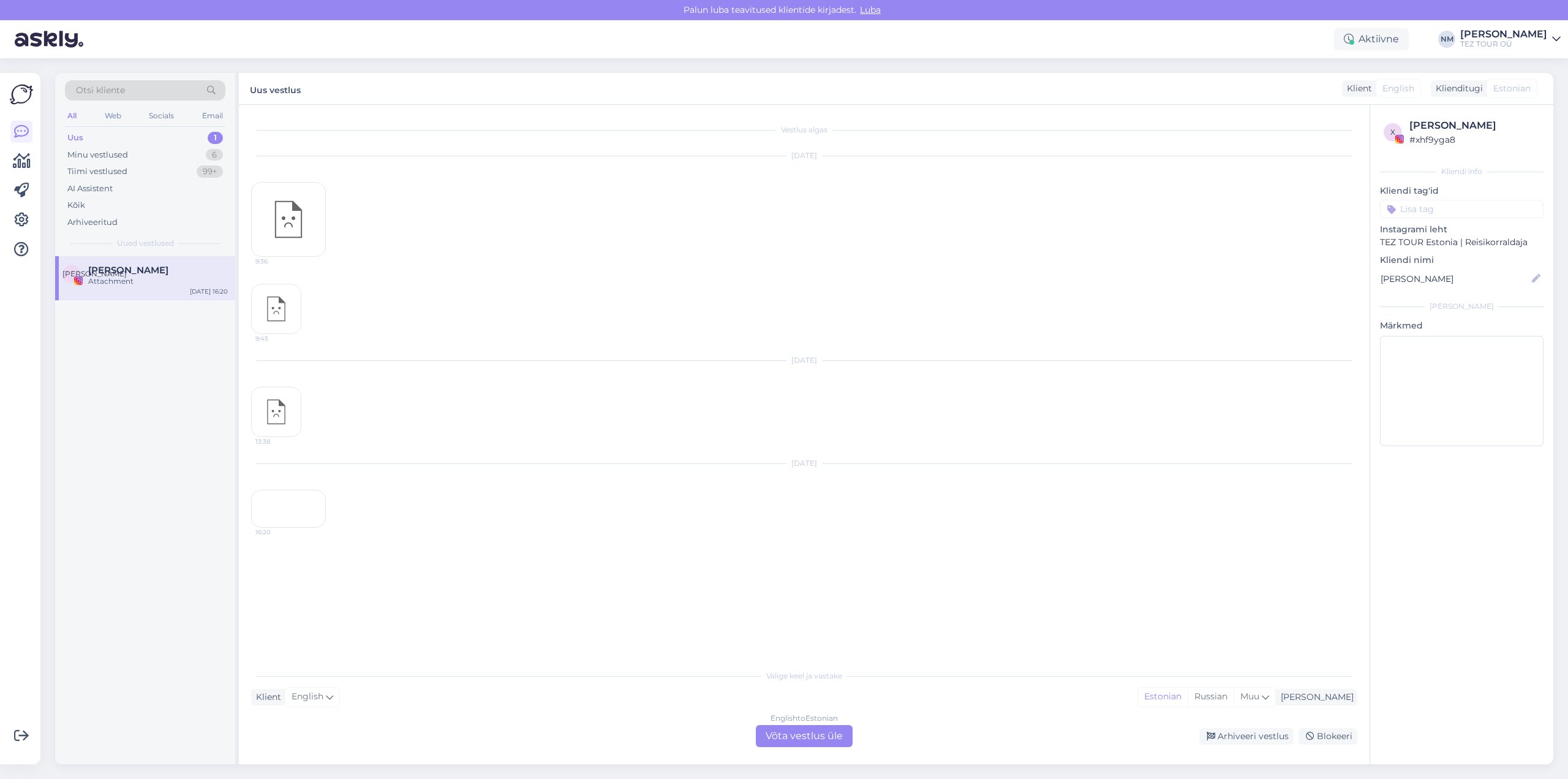
click at [805, 736] on div "English to Estonian Võta vestlus üle" at bounding box center [803, 736] width 97 height 22
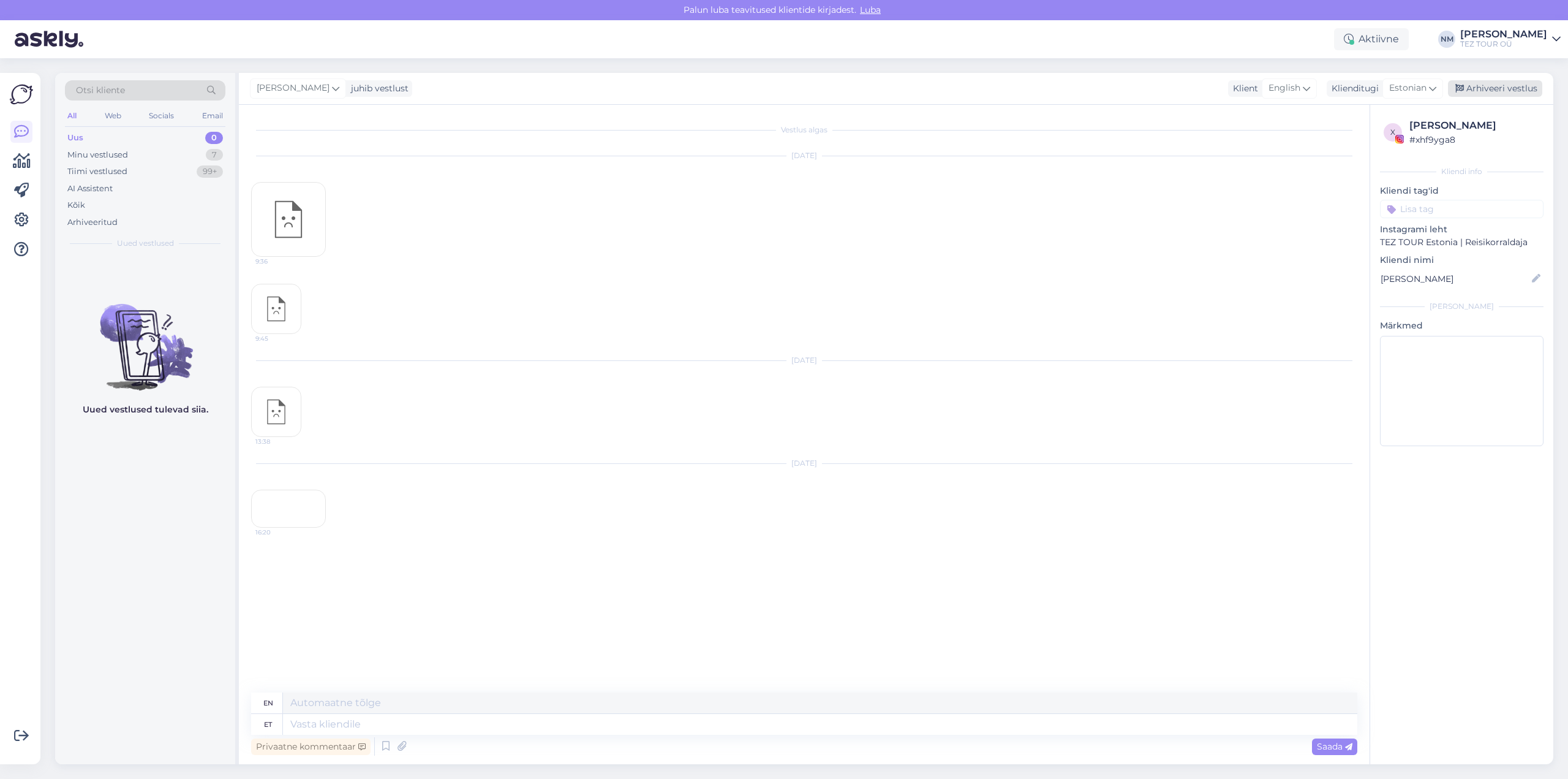
click at [1498, 88] on div "Arhiveeri vestlus" at bounding box center [1495, 89] width 94 height 17
